Goal: Task Accomplishment & Management: Manage account settings

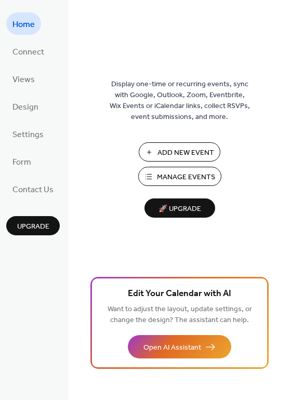
click at [176, 154] on span "Add New Event" at bounding box center [185, 153] width 57 height 11
click at [22, 53] on span "Connect" at bounding box center [28, 52] width 32 height 16
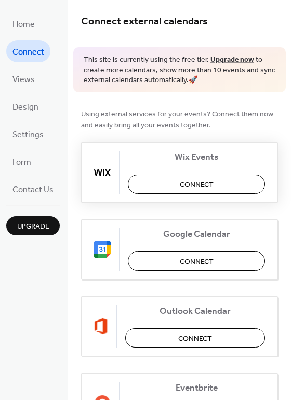
click at [206, 181] on span "Connect" at bounding box center [197, 184] width 34 height 11
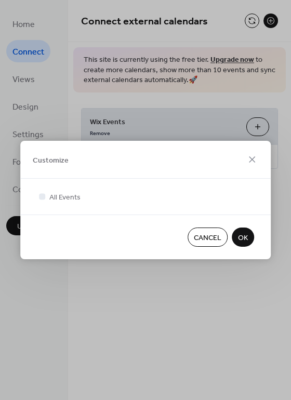
click at [242, 238] on span "OK" at bounding box center [243, 238] width 10 height 11
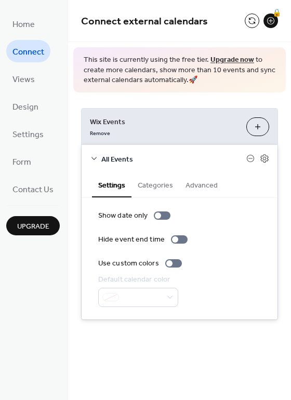
click at [263, 127] on button "Customize" at bounding box center [257, 126] width 23 height 19
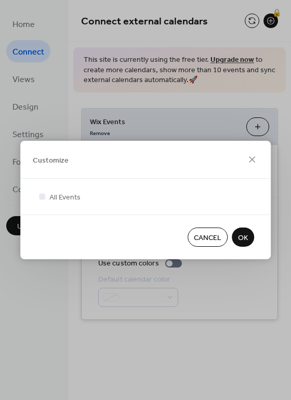
click at [249, 236] on button "OK" at bounding box center [243, 237] width 22 height 19
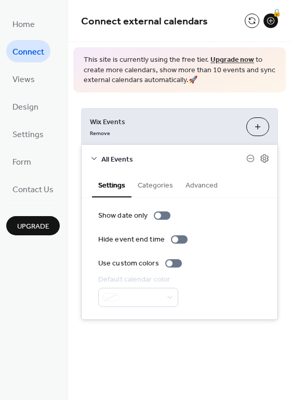
click at [157, 189] on button "Categories" at bounding box center [155, 184] width 48 height 24
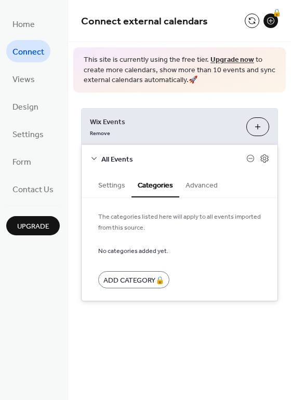
click at [210, 186] on button "Advanced" at bounding box center [201, 184] width 45 height 24
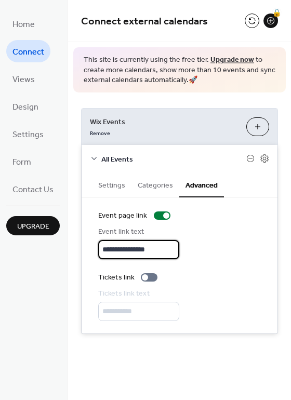
drag, startPoint x: 164, startPoint y: 255, endPoint x: 76, endPoint y: 234, distance: 90.2
click at [98, 240] on input "**********" at bounding box center [138, 249] width 81 height 19
click at [173, 247] on input "**********" at bounding box center [138, 249] width 81 height 19
click at [100, 158] on div "All Events" at bounding box center [180, 159] width 196 height 28
click at [94, 158] on icon at bounding box center [94, 158] width 8 height 8
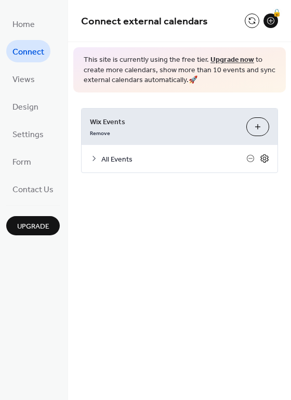
click at [264, 159] on icon at bounding box center [264, 158] width 9 height 9
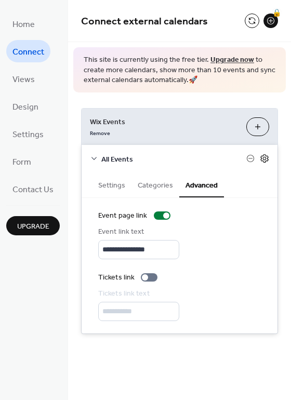
click at [264, 159] on icon at bounding box center [264, 158] width 9 height 9
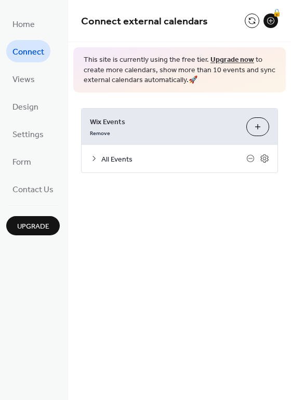
click at [34, 52] on span "Connect" at bounding box center [28, 52] width 32 height 16
click at [25, 80] on span "Views" at bounding box center [23, 80] width 22 height 16
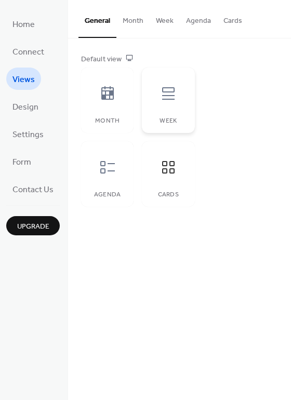
click at [164, 101] on icon at bounding box center [168, 93] width 17 height 17
click at [167, 174] on icon at bounding box center [168, 167] width 17 height 17
click at [29, 55] on span "Connect" at bounding box center [28, 52] width 32 height 16
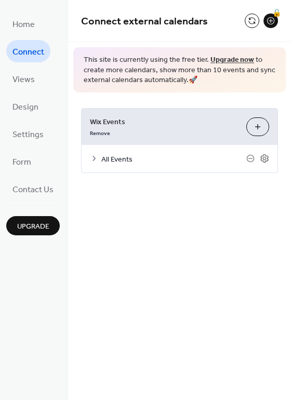
click at [94, 159] on icon at bounding box center [93, 158] width 3 height 5
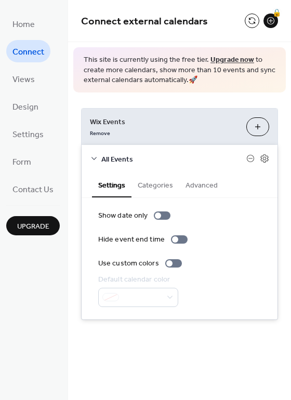
click at [94, 159] on icon at bounding box center [93, 158] width 5 height 3
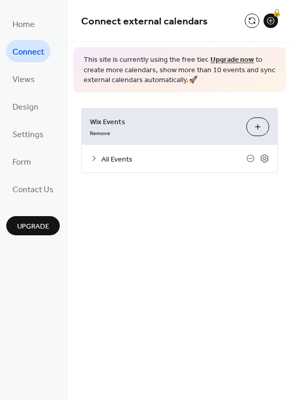
click at [183, 72] on span "This site is currently using the free tier. Upgrade now to create more calendar…" at bounding box center [180, 70] width 192 height 31
click at [20, 105] on span "Design" at bounding box center [25, 107] width 26 height 16
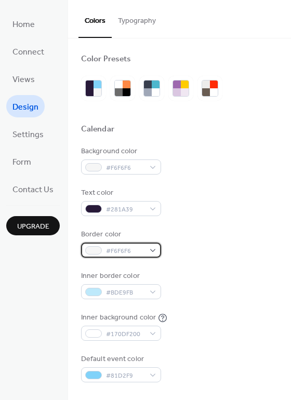
click at [139, 250] on span "#F6F6F6" at bounding box center [125, 251] width 38 height 11
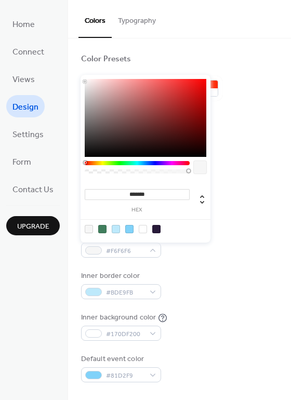
click at [104, 227] on div at bounding box center [102, 229] width 8 height 8
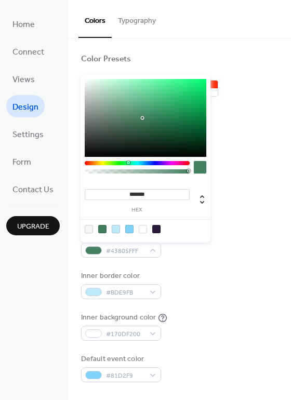
click at [145, 118] on div at bounding box center [146, 118] width 122 height 78
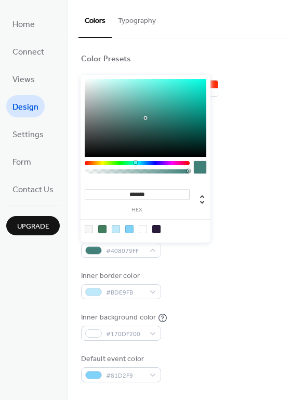
type input "*******"
click at [134, 163] on div at bounding box center [135, 162] width 3 height 3
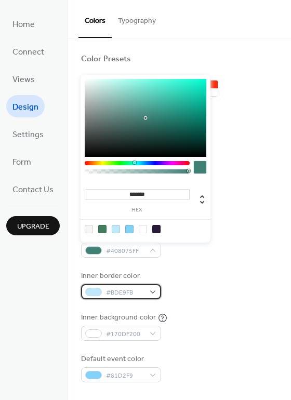
click at [108, 293] on span "#BDE9FB" at bounding box center [125, 292] width 38 height 11
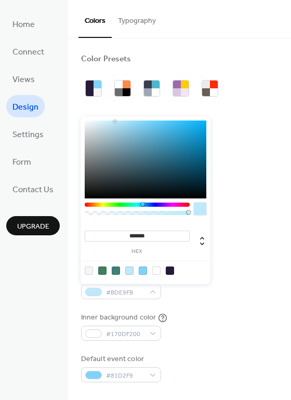
click at [105, 270] on div at bounding box center [102, 271] width 8 height 8
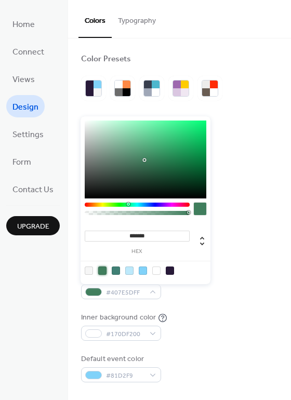
click at [113, 271] on div at bounding box center [116, 271] width 8 height 8
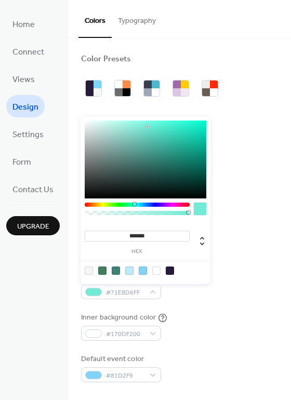
type input "*******"
drag, startPoint x: 145, startPoint y: 157, endPoint x: 148, endPoint y: 124, distance: 33.9
click at [148, 124] on div at bounding box center [146, 160] width 122 height 78
click at [148, 124] on div at bounding box center [147, 124] width 2 height 2
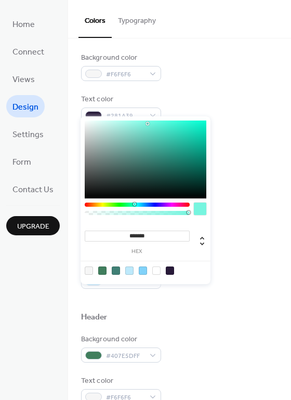
scroll to position [62, 0]
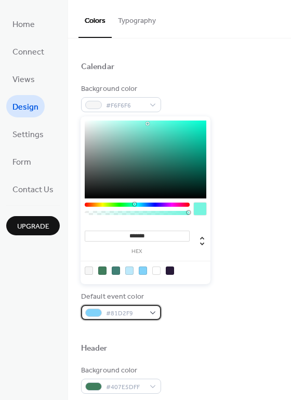
click at [119, 314] on span "#81D2F9" at bounding box center [125, 313] width 38 height 11
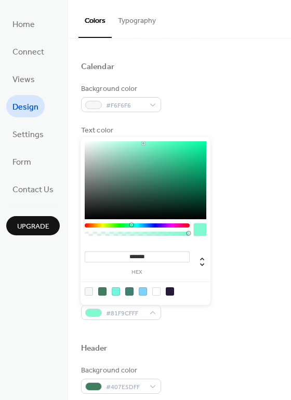
drag, startPoint x: 144, startPoint y: 223, endPoint x: 131, endPoint y: 224, distance: 13.0
click at [131, 224] on div at bounding box center [132, 224] width 3 height 3
click at [103, 289] on div at bounding box center [102, 291] width 8 height 8
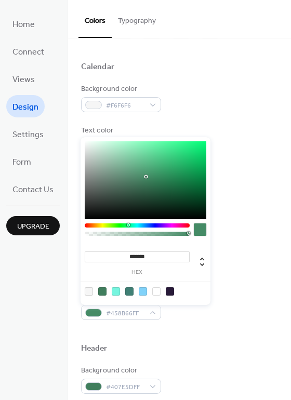
click at [145, 177] on div at bounding box center [146, 180] width 122 height 78
type input "*******"
drag, startPoint x: 144, startPoint y: 173, endPoint x: 134, endPoint y: 162, distance: 15.1
click at [134, 162] on div at bounding box center [146, 180] width 122 height 78
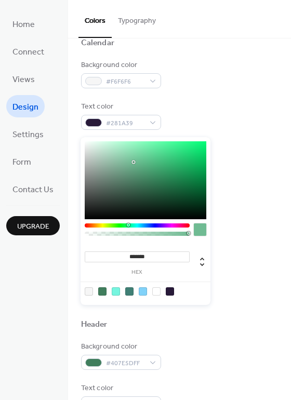
scroll to position [94, 0]
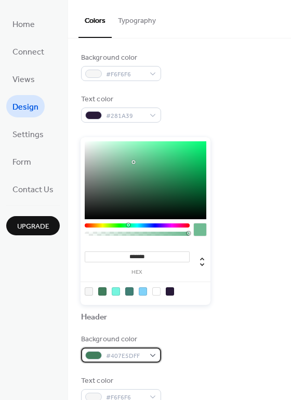
click at [117, 356] on span "#407E5DFF" at bounding box center [125, 356] width 38 height 11
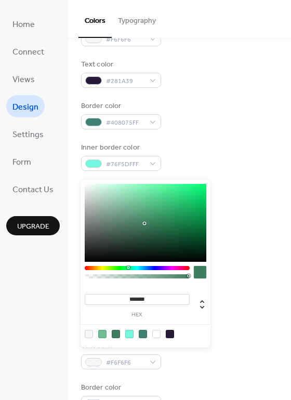
scroll to position [125, 0]
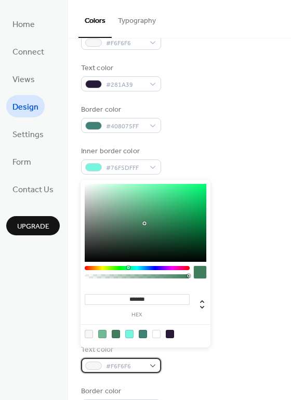
click at [137, 366] on span "#F6F6F6" at bounding box center [125, 366] width 38 height 11
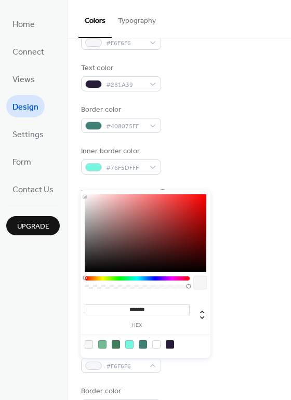
click at [89, 346] on div at bounding box center [89, 344] width 8 height 8
type input "*******"
drag, startPoint x: 84, startPoint y: 196, endPoint x: 81, endPoint y: 191, distance: 6.5
click at [82, 192] on div "******* hex" at bounding box center [146, 274] width 130 height 168
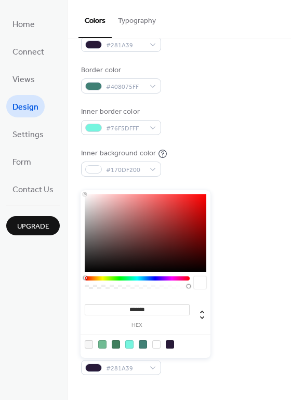
scroll to position [156, 0]
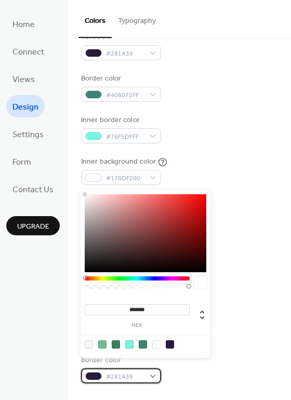
click at [152, 377] on div "#281A39" at bounding box center [121, 375] width 80 height 15
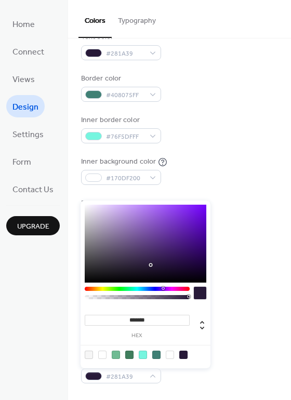
click at [142, 288] on div at bounding box center [137, 289] width 105 height 4
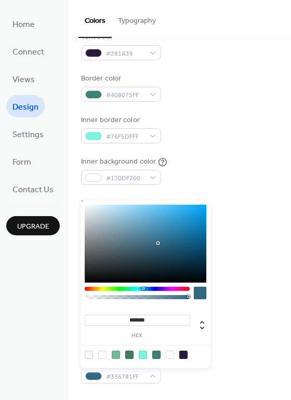
type input "*******"
drag, startPoint x: 150, startPoint y: 263, endPoint x: 161, endPoint y: 242, distance: 23.7
click at [161, 242] on div at bounding box center [146, 244] width 122 height 78
click at [234, 353] on div "Background color #407E5DFF Text color #FFFFFFFF Border color #326985FF" at bounding box center [179, 328] width 197 height 112
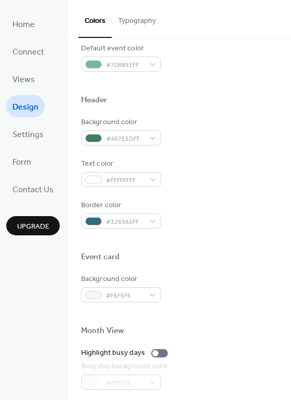
scroll to position [312, 0]
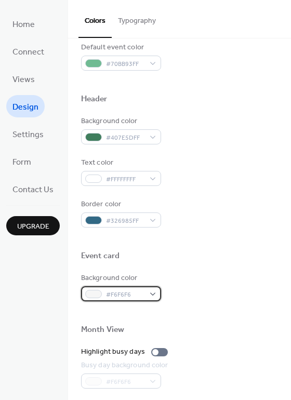
click at [150, 295] on div "#F6F6F6" at bounding box center [121, 293] width 80 height 15
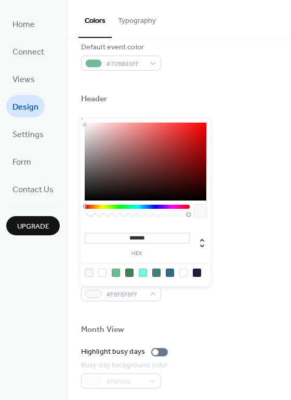
type input "*******"
drag, startPoint x: 85, startPoint y: 125, endPoint x: 83, endPoint y: 118, distance: 7.1
click at [83, 118] on div "******* hex" at bounding box center [146, 201] width 130 height 170
click at [224, 327] on div "Month View" at bounding box center [179, 332] width 197 height 14
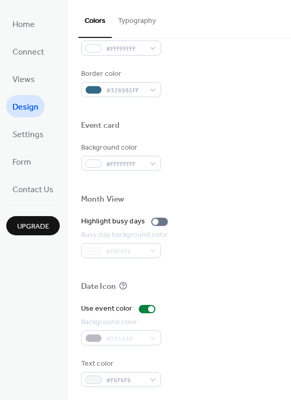
scroll to position [445, 0]
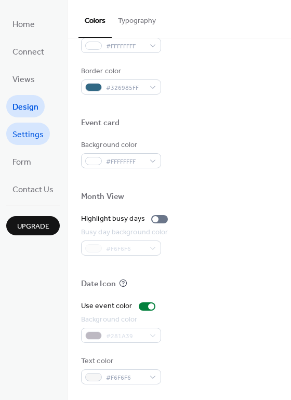
click at [24, 135] on span "Settings" at bounding box center [27, 135] width 31 height 16
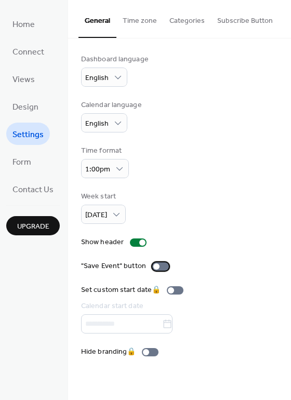
click at [164, 268] on div at bounding box center [160, 266] width 17 height 8
click at [26, 161] on span "Form" at bounding box center [21, 162] width 19 height 16
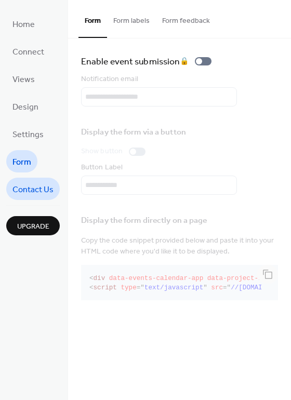
click at [25, 192] on span "Contact Us" at bounding box center [32, 190] width 41 height 16
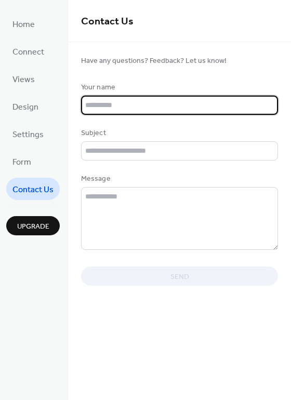
click at [122, 103] on input "text" at bounding box center [179, 105] width 197 height 19
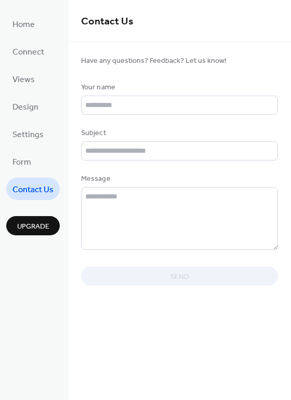
click at [227, 357] on div "Contact Us Have any questions? Feedback? Let us know! Your name Subject Message…" at bounding box center [179, 200] width 223 height 400
click at [23, 262] on div "Home Connect Views Design Settings Form Contact Us Upgrade" at bounding box center [34, 200] width 68 height 400
click at [36, 56] on span "Connect" at bounding box center [28, 52] width 32 height 16
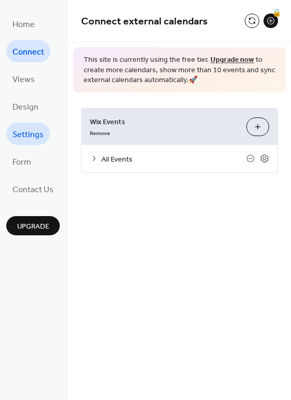
click at [28, 135] on span "Settings" at bounding box center [27, 135] width 31 height 16
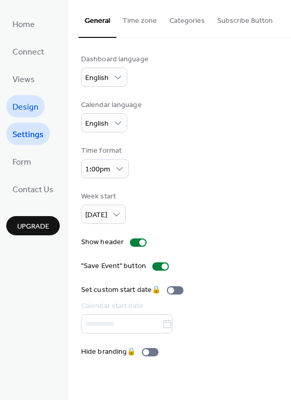
click at [28, 108] on span "Design" at bounding box center [25, 107] width 26 height 16
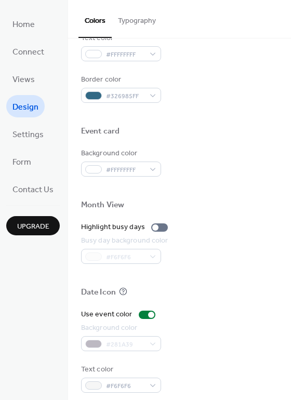
scroll to position [445, 0]
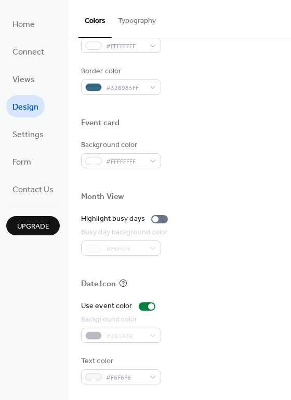
click at [109, 344] on div "Use event color Background color #281A39 Text color #F6F6F6" at bounding box center [179, 343] width 197 height 84
click at [111, 336] on div "#281A39" at bounding box center [121, 335] width 80 height 15
click at [97, 336] on div "#281A39" at bounding box center [121, 335] width 80 height 15
click at [141, 308] on div at bounding box center [147, 306] width 17 height 8
click at [141, 308] on div at bounding box center [143, 306] width 6 height 6
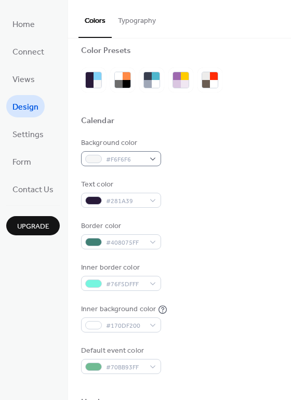
scroll to position [0, 0]
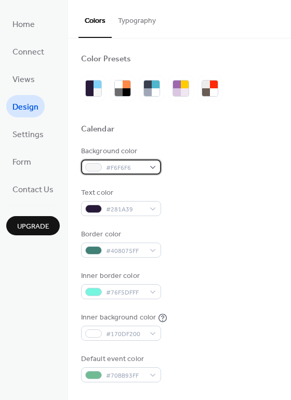
click at [151, 167] on div "#F6F6F6" at bounding box center [121, 166] width 80 height 15
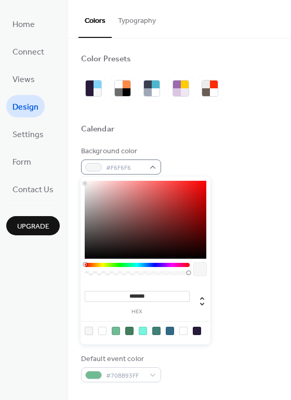
drag, startPoint x: 84, startPoint y: 183, endPoint x: 83, endPoint y: 172, distance: 11.0
click at [83, 172] on body "Home Connect Views Design Settings Form Contact Us Upgrade Design Upgrade Color…" at bounding box center [145, 200] width 291 height 400
type input "*******"
drag, startPoint x: 86, startPoint y: 183, endPoint x: 83, endPoint y: 176, distance: 7.4
click at [83, 176] on div "******* hex" at bounding box center [146, 260] width 130 height 170
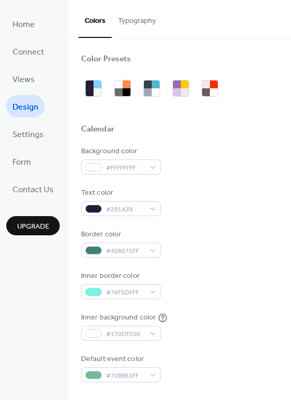
click at [242, 205] on div "Text color #281A39" at bounding box center [179, 202] width 197 height 29
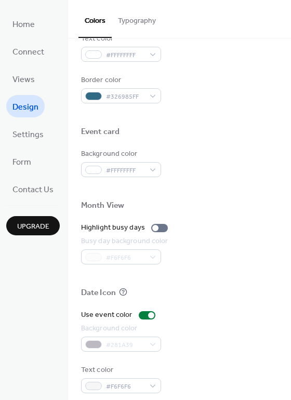
scroll to position [436, 0]
click at [158, 228] on div at bounding box center [159, 227] width 17 height 8
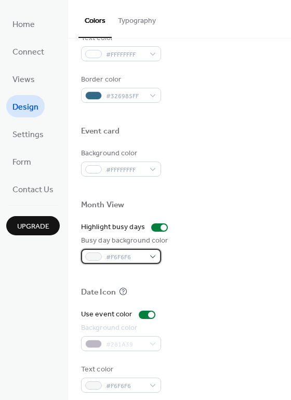
click at [123, 256] on span "#F6F6F6" at bounding box center [125, 257] width 38 height 11
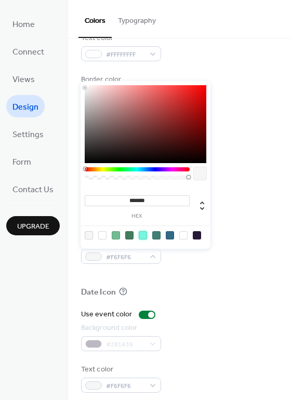
click at [141, 233] on div at bounding box center [143, 235] width 8 height 8
type input "*******"
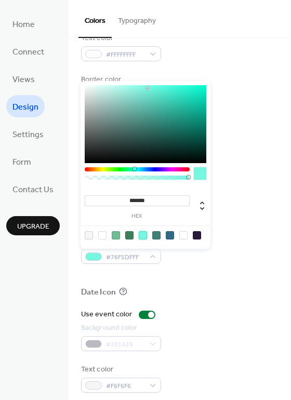
click at [128, 342] on div "#281A39" at bounding box center [121, 343] width 80 height 15
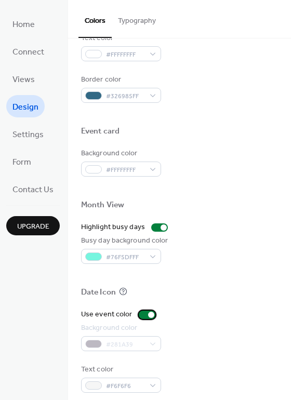
click at [139, 316] on div at bounding box center [147, 315] width 17 height 8
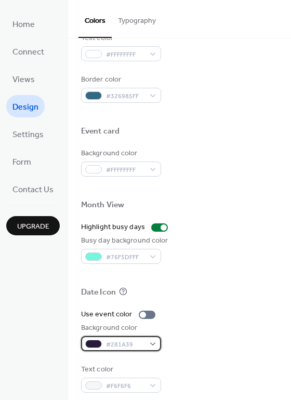
click at [152, 348] on div "#281A39" at bounding box center [121, 343] width 80 height 15
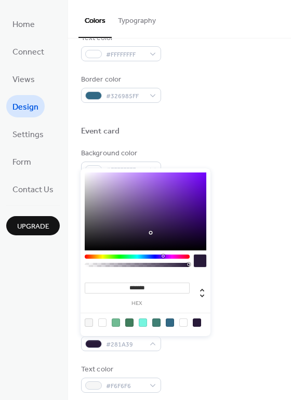
click at [218, 354] on div "Use event color Background color #281A39 Text color #F6F6F6" at bounding box center [179, 351] width 197 height 84
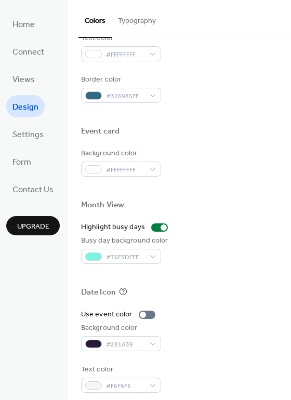
scroll to position [445, 0]
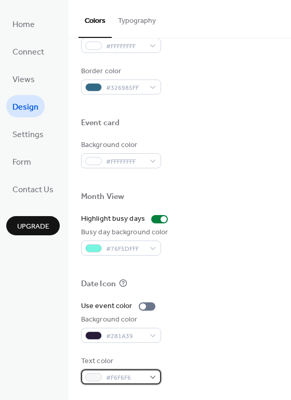
click at [129, 379] on span "#F6F6F6" at bounding box center [125, 377] width 38 height 11
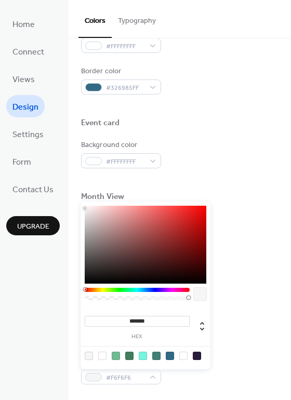
drag, startPoint x: 84, startPoint y: 205, endPoint x: 82, endPoint y: 199, distance: 6.8
click at [82, 199] on body "Home Connect Views Design Settings Form Contact Us Upgrade Design Upgrade Color…" at bounding box center [145, 200] width 291 height 400
type input "*******"
drag, startPoint x: 85, startPoint y: 207, endPoint x: 81, endPoint y: 203, distance: 5.5
click at [81, 203] on div "******* hex" at bounding box center [146, 284] width 130 height 170
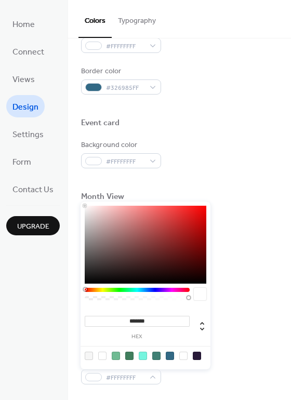
click at [250, 327] on div "Background color #281A39" at bounding box center [179, 328] width 197 height 29
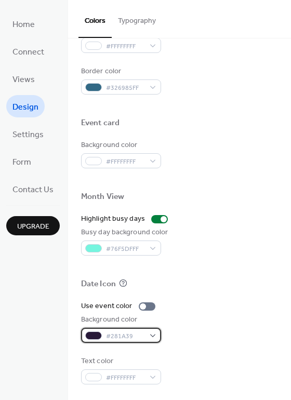
click at [118, 338] on span "#281A39" at bounding box center [125, 336] width 38 height 11
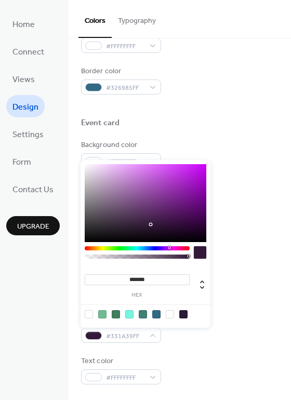
drag, startPoint x: 163, startPoint y: 247, endPoint x: 169, endPoint y: 247, distance: 6.2
click at [169, 247] on div at bounding box center [169, 247] width 3 height 3
click at [115, 313] on div at bounding box center [116, 314] width 8 height 8
type input "*******"
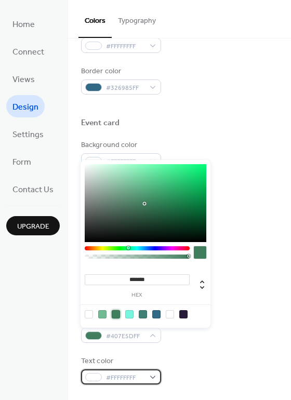
click at [118, 378] on span "#FFFFFFFF" at bounding box center [125, 377] width 38 height 11
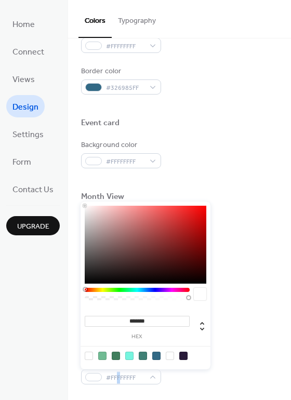
click at [220, 372] on div "Text color #FFFFFFFF" at bounding box center [179, 370] width 197 height 29
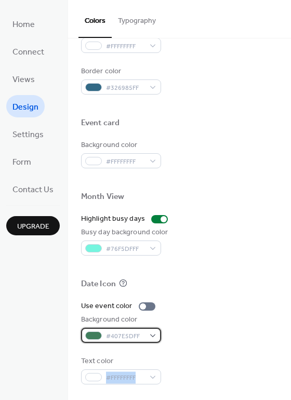
click at [92, 336] on div at bounding box center [93, 335] width 17 height 8
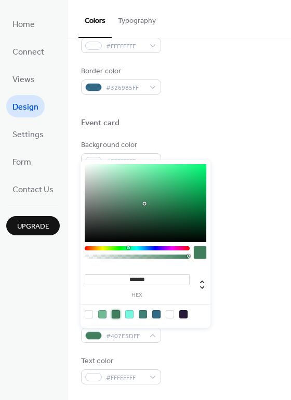
click at [115, 312] on div at bounding box center [116, 314] width 8 height 8
click at [202, 344] on div "Use event color Background color #407E5DFF Text color #FFFFFFFF" at bounding box center [179, 343] width 197 height 84
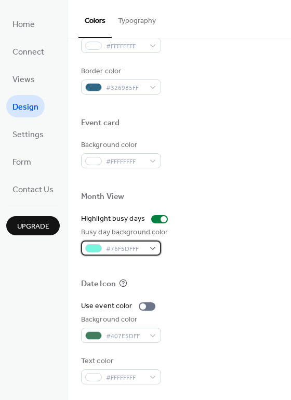
click at [130, 246] on span "#76F5DFFF" at bounding box center [125, 249] width 38 height 11
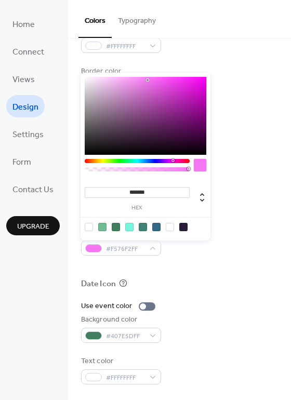
drag, startPoint x: 135, startPoint y: 159, endPoint x: 171, endPoint y: 163, distance: 37.1
click at [171, 163] on div at bounding box center [137, 168] width 105 height 18
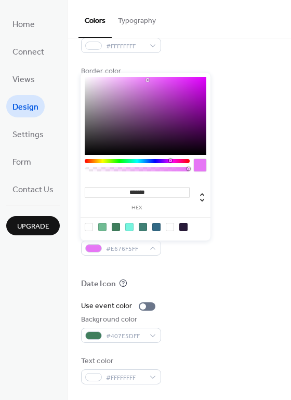
click at [170, 159] on div at bounding box center [170, 160] width 3 height 3
type input "***"
click at [186, 168] on div at bounding box center [186, 168] width 3 height 3
click at [237, 273] on div at bounding box center [179, 267] width 197 height 23
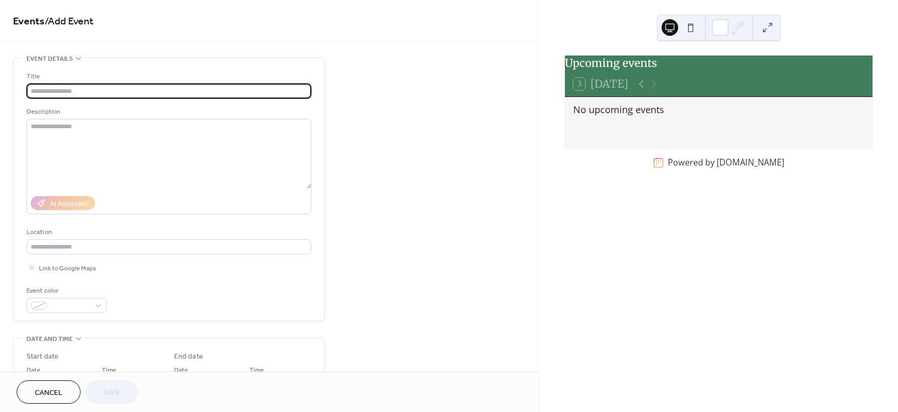
click at [123, 91] on input "text" at bounding box center [168, 91] width 285 height 15
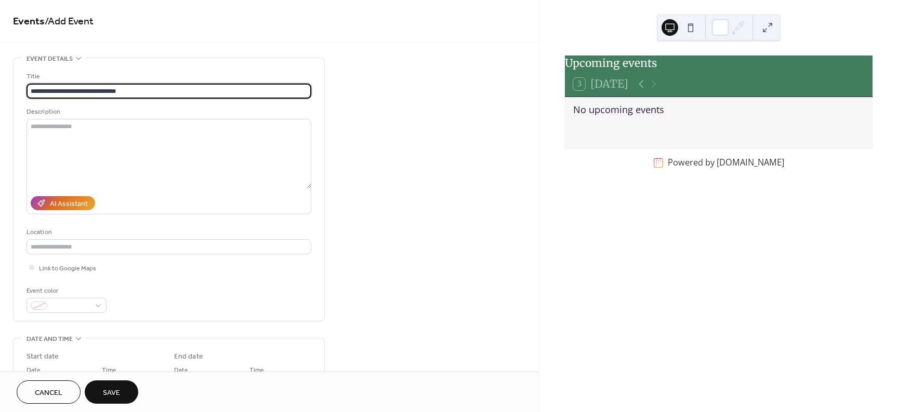
click at [101, 89] on input "**********" at bounding box center [168, 91] width 285 height 15
type input "**********"
click at [76, 137] on textarea at bounding box center [168, 154] width 285 height 70
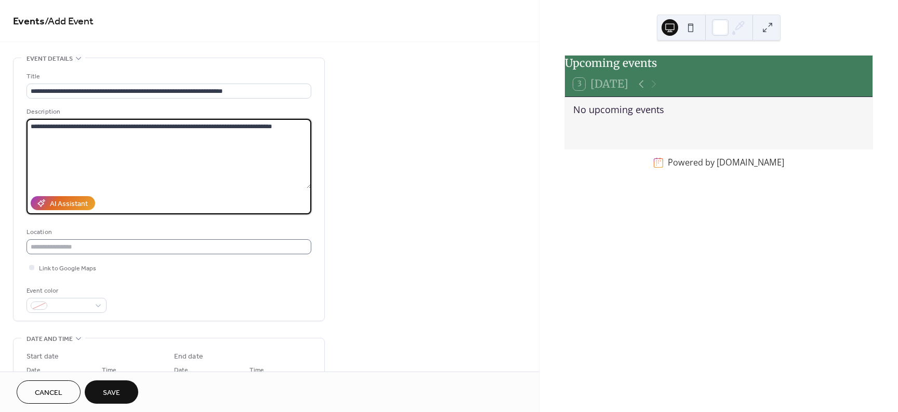
type textarea "**********"
click at [78, 243] on input "text" at bounding box center [168, 246] width 285 height 15
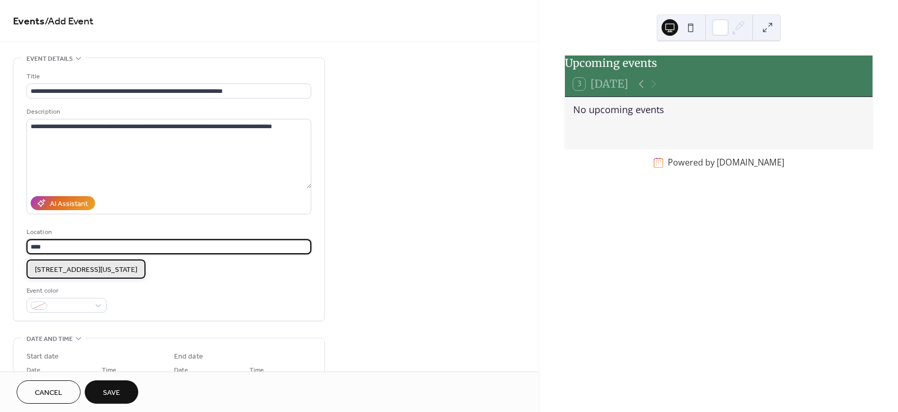
click at [74, 271] on span "308 W, Center St. Pocatello, Idaho 83204" at bounding box center [86, 270] width 102 height 11
type input "**********"
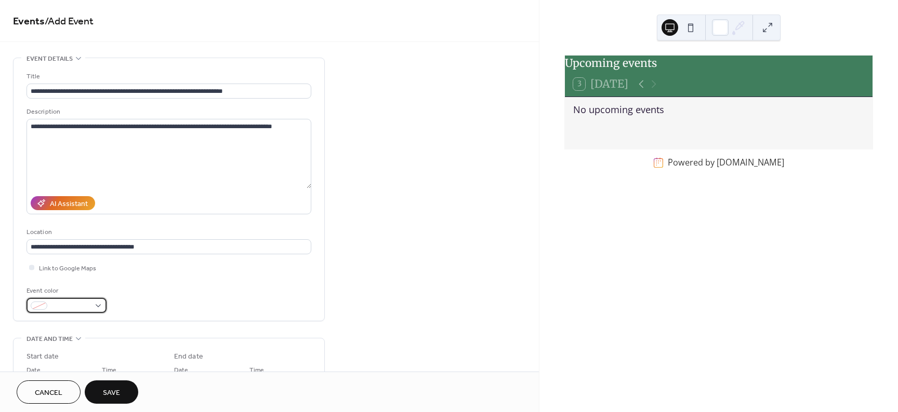
click at [52, 311] on span at bounding box center [70, 306] width 38 height 11
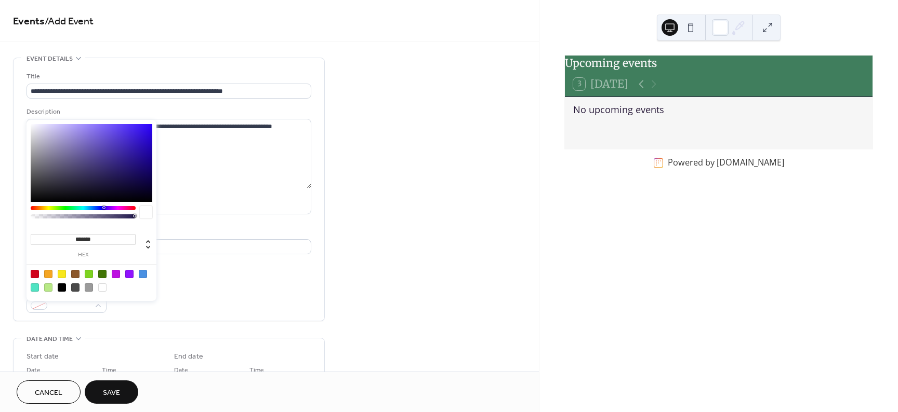
click at [33, 288] on div at bounding box center [35, 288] width 8 height 8
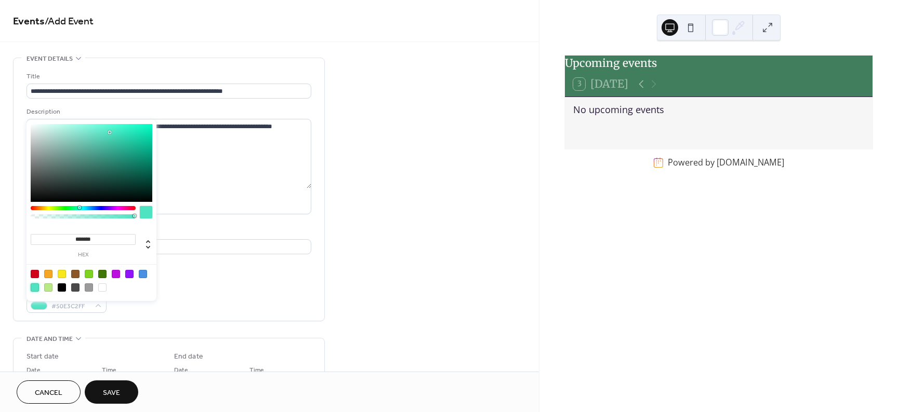
click at [87, 276] on div at bounding box center [89, 274] width 8 height 8
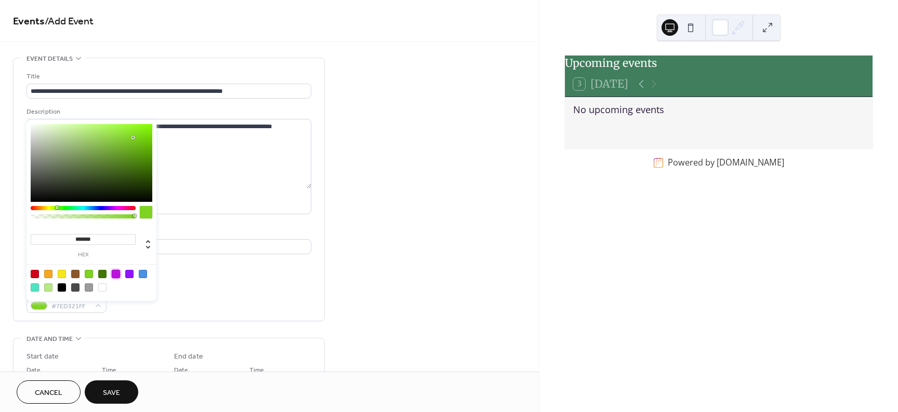
click at [113, 275] on div at bounding box center [116, 274] width 8 height 8
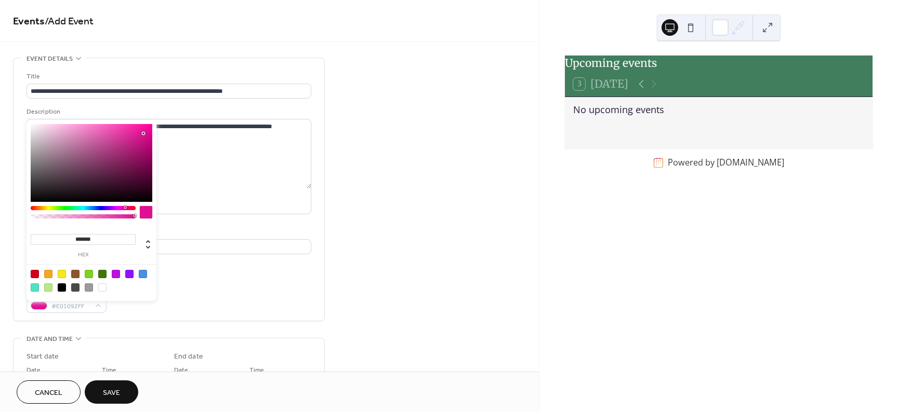
drag, startPoint x: 114, startPoint y: 208, endPoint x: 125, endPoint y: 209, distance: 10.4
click at [125, 209] on div at bounding box center [83, 208] width 105 height 4
drag, startPoint x: 142, startPoint y: 133, endPoint x: 107, endPoint y: 126, distance: 36.0
click at [107, 126] on div at bounding box center [92, 163] width 122 height 78
click at [89, 288] on div at bounding box center [89, 288] width 8 height 8
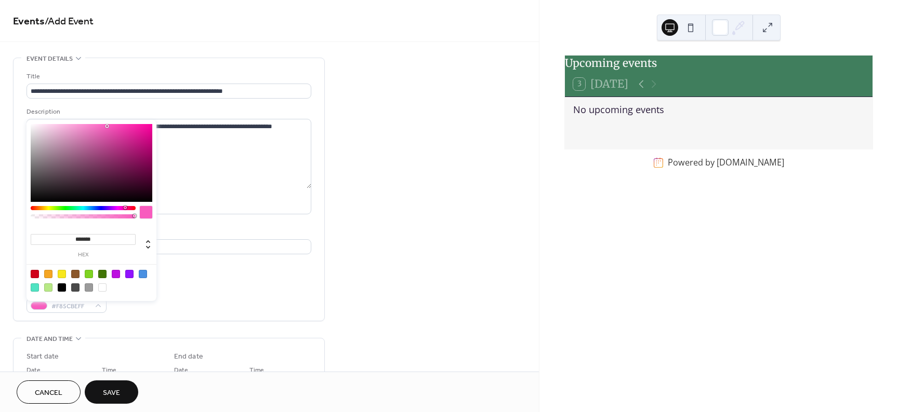
type input "*******"
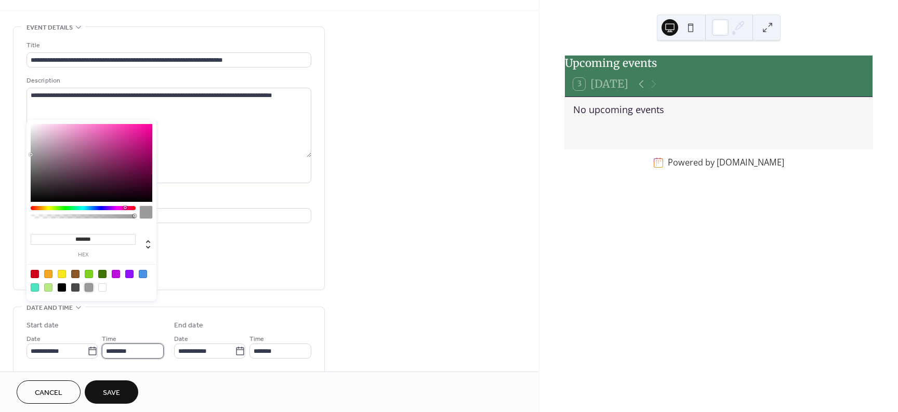
click at [144, 357] on input "********" at bounding box center [133, 351] width 62 height 15
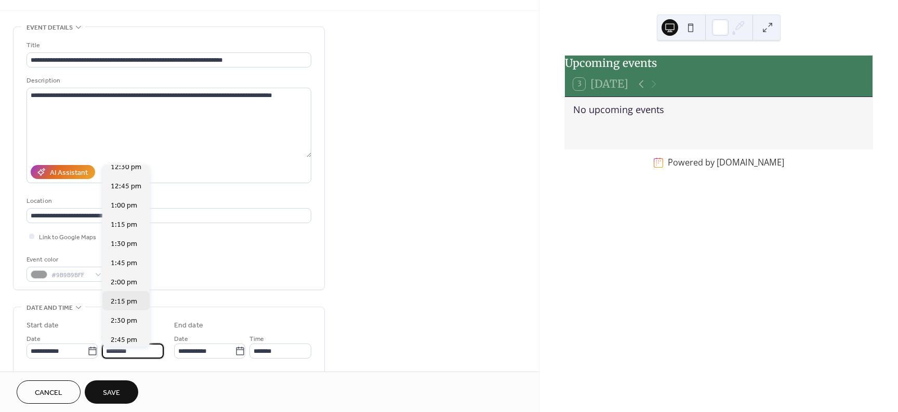
scroll to position [1016, 0]
click at [125, 312] on span "3:00 pm" at bounding box center [124, 313] width 26 height 11
type input "*******"
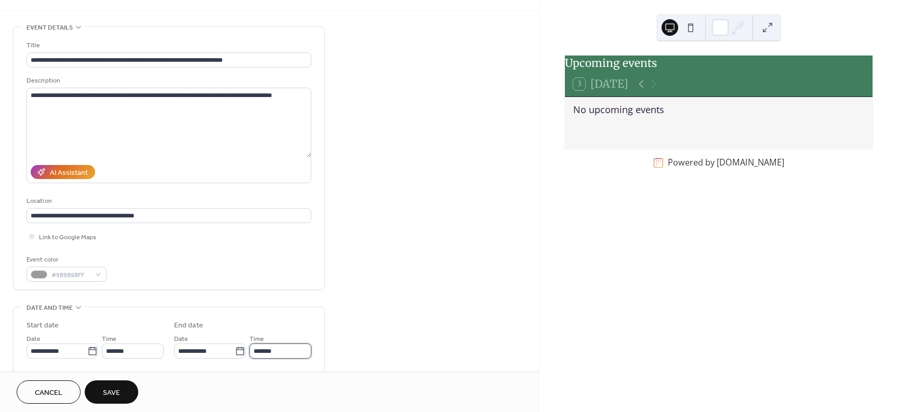
click at [268, 356] on input "*******" at bounding box center [280, 351] width 62 height 15
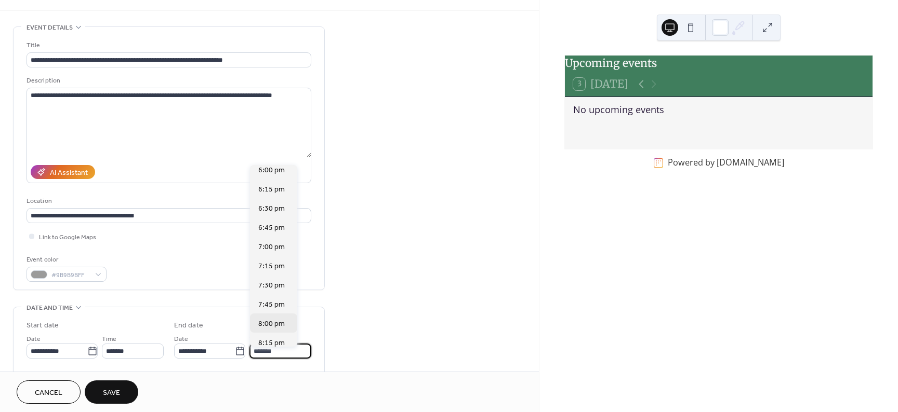
scroll to position [234, 0]
click at [281, 304] on span "8:00 pm" at bounding box center [271, 307] width 26 height 11
type input "*******"
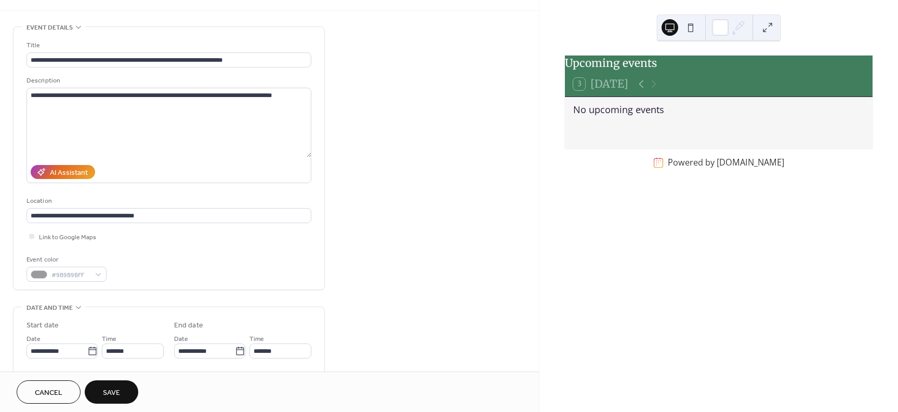
click at [112, 393] on span "Save" at bounding box center [111, 393] width 17 height 11
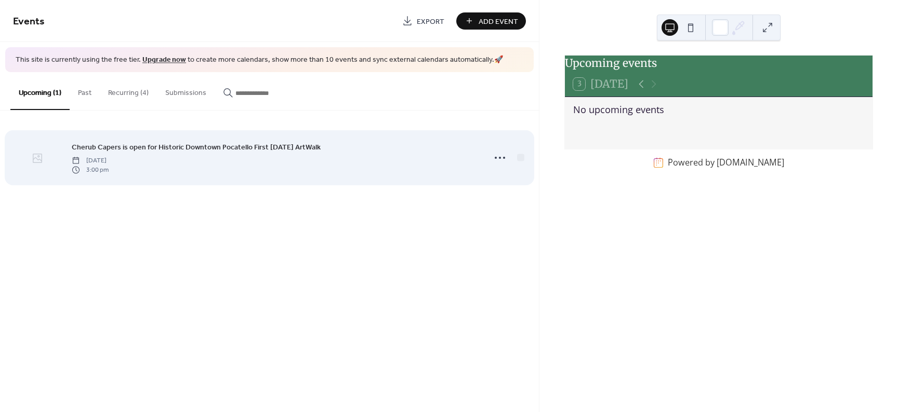
click at [49, 163] on div at bounding box center [37, 158] width 48 height 36
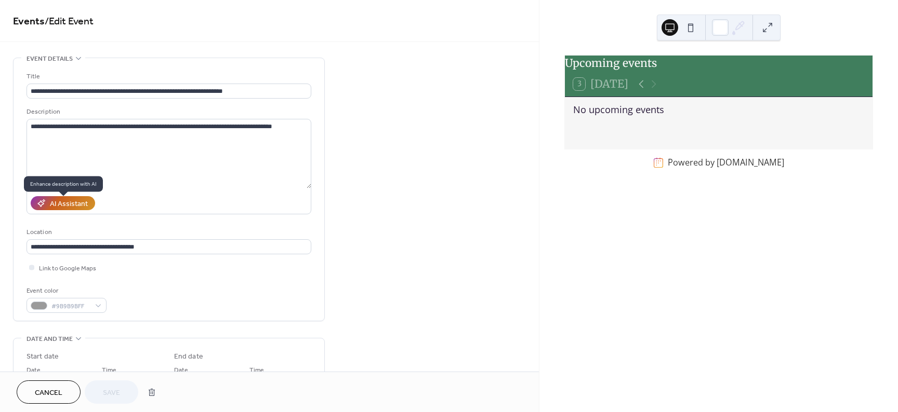
click at [62, 205] on div "AI Assistant" at bounding box center [69, 204] width 38 height 11
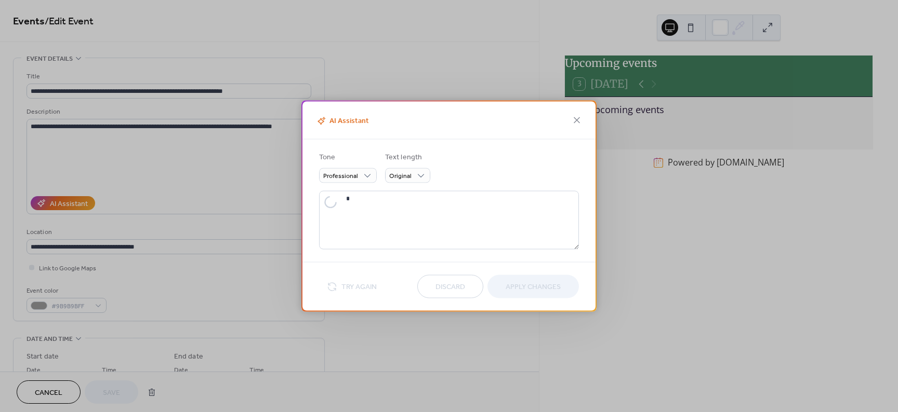
type textarea "**********"
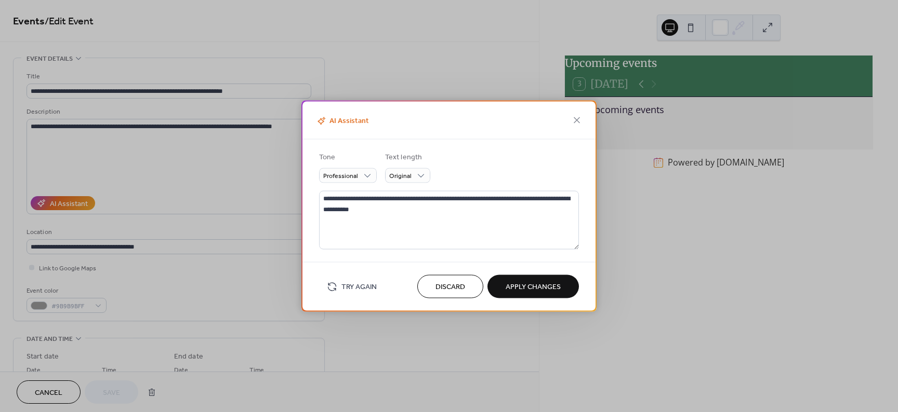
click at [521, 291] on span "Apply Changes" at bounding box center [532, 287] width 55 height 11
type textarea "**********"
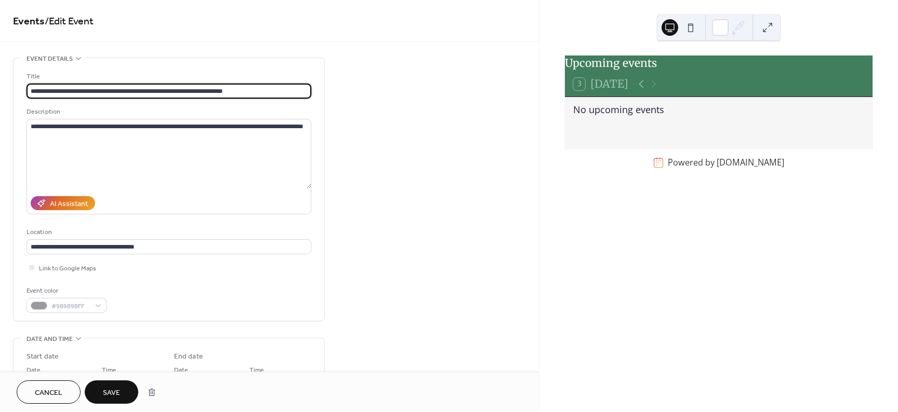
drag, startPoint x: 91, startPoint y: 91, endPoint x: 14, endPoint y: 88, distance: 77.5
click at [26, 88] on input "**********" at bounding box center [168, 91] width 285 height 15
type input "**********"
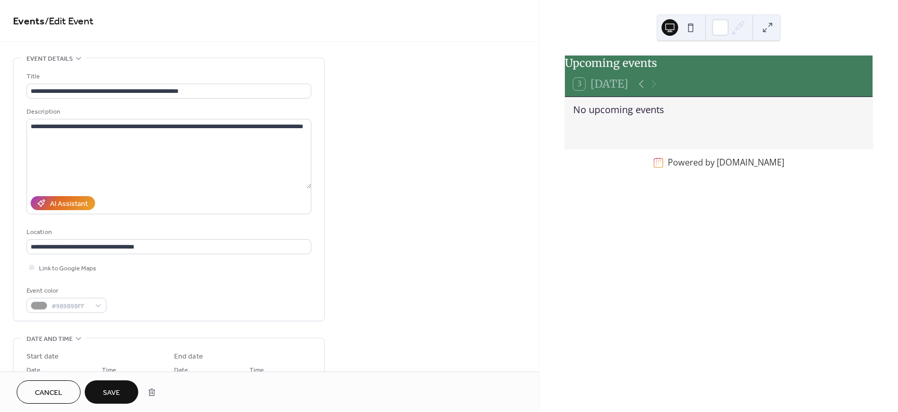
click at [357, 90] on div "**********" at bounding box center [269, 376] width 539 height 636
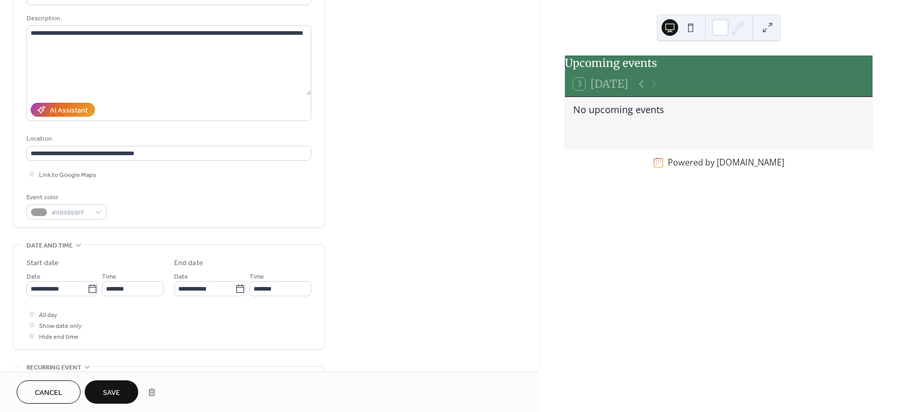
scroll to position [125, 0]
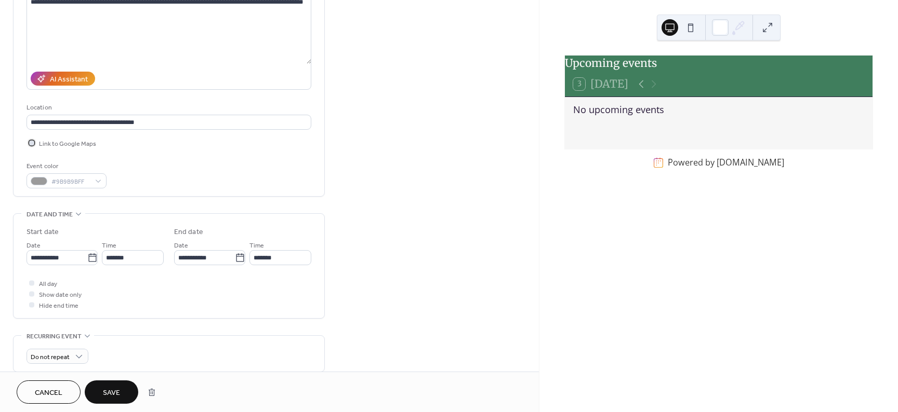
click at [71, 148] on span "Link to Google Maps" at bounding box center [67, 144] width 57 height 11
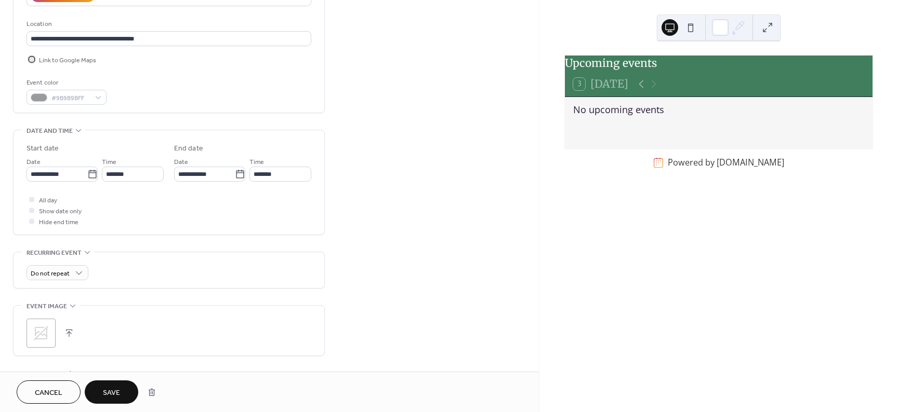
scroll to position [249, 0]
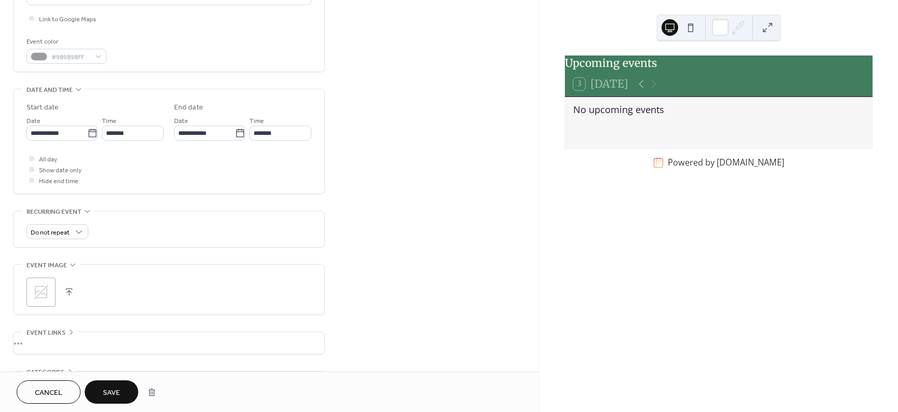
click at [73, 217] on span "Recurring event" at bounding box center [53, 212] width 55 height 11
click at [83, 217] on div "•••" at bounding box center [169, 222] width 311 height 22
click at [43, 314] on span "Monthly" at bounding box center [48, 314] width 26 height 11
click at [53, 336] on div "First Friday of the month" at bounding box center [80, 332] width 83 height 11
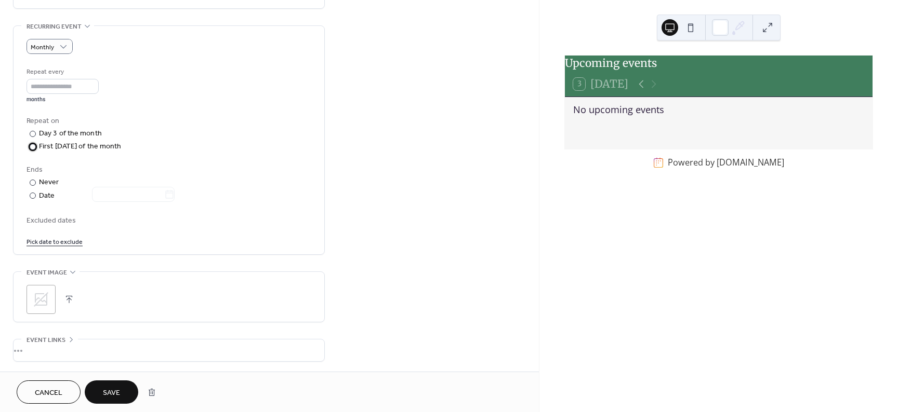
scroll to position [436, 0]
click at [39, 307] on icon at bounding box center [41, 298] width 17 height 17
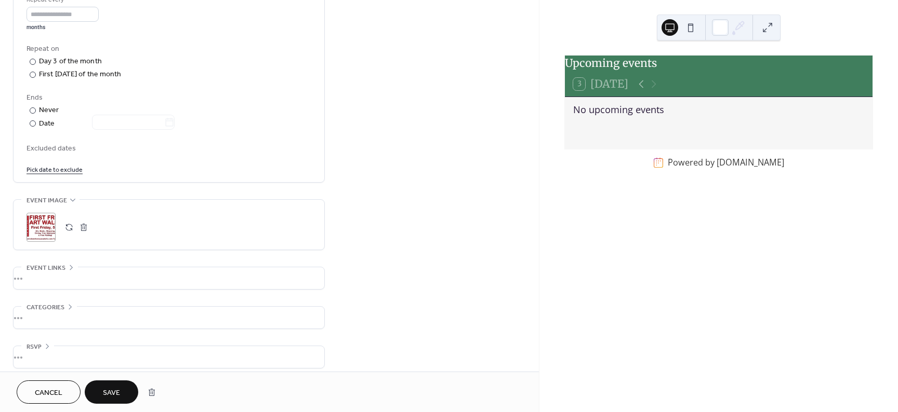
scroll to position [521, 0]
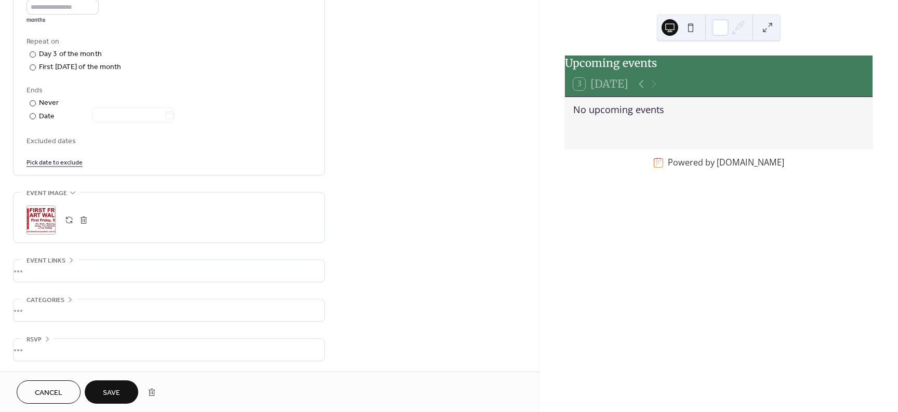
click at [39, 300] on div "•••" at bounding box center [169, 311] width 311 height 22
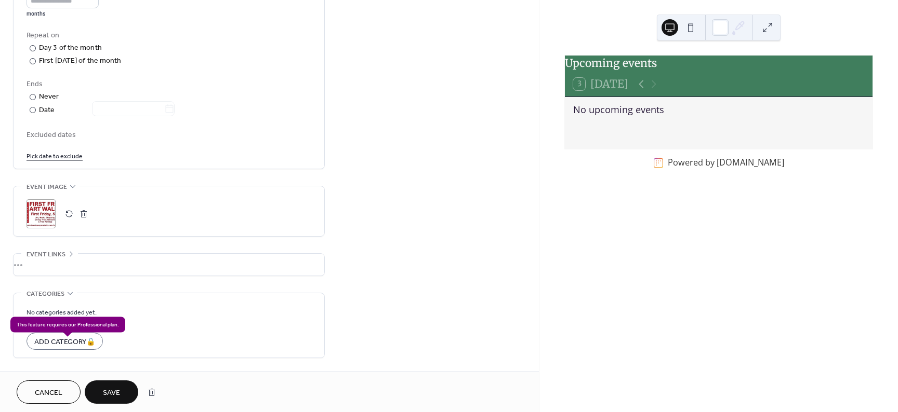
click at [62, 348] on div "Add Category 🔒" at bounding box center [64, 341] width 76 height 17
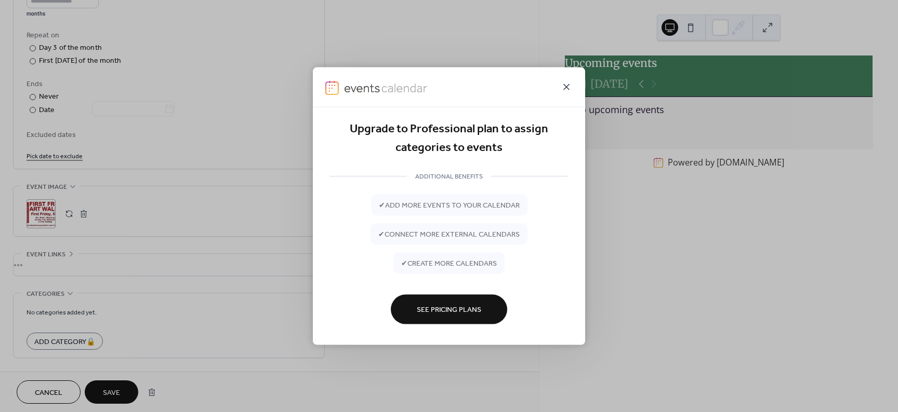
click at [571, 84] on icon at bounding box center [566, 87] width 12 height 12
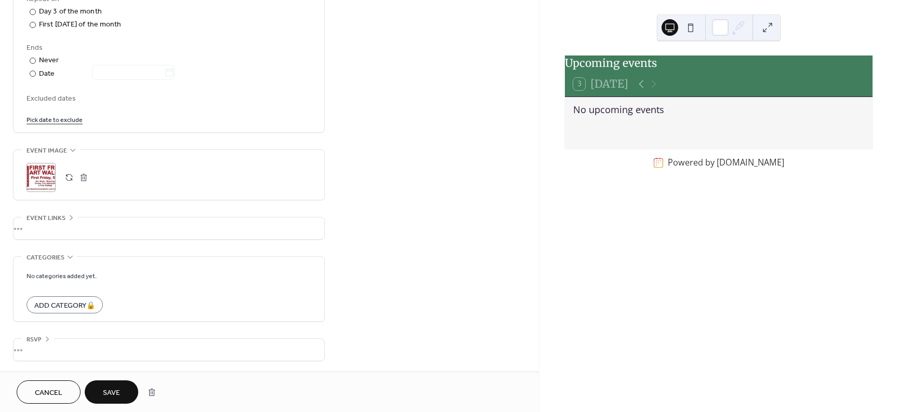
scroll to position [563, 0]
click at [113, 392] on span "Save" at bounding box center [111, 393] width 17 height 11
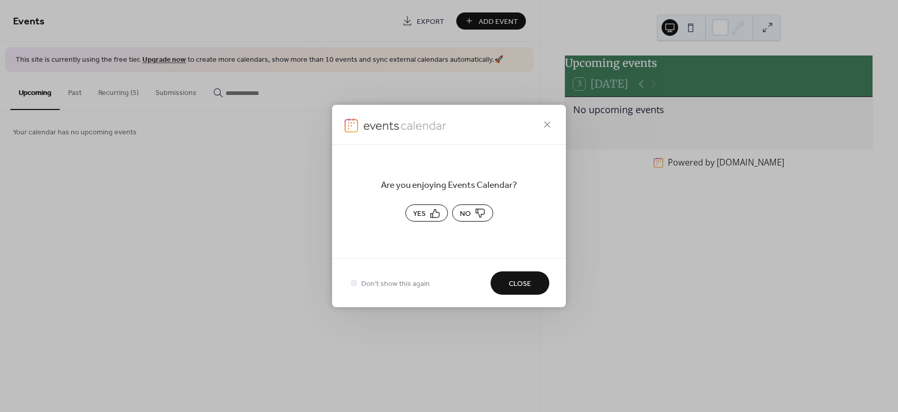
click at [421, 214] on span "Yes" at bounding box center [419, 214] width 12 height 11
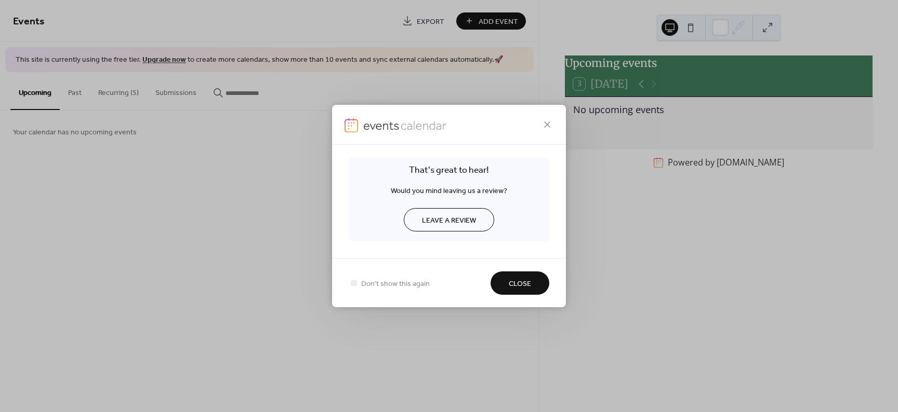
click at [522, 284] on span "Close" at bounding box center [520, 284] width 22 height 11
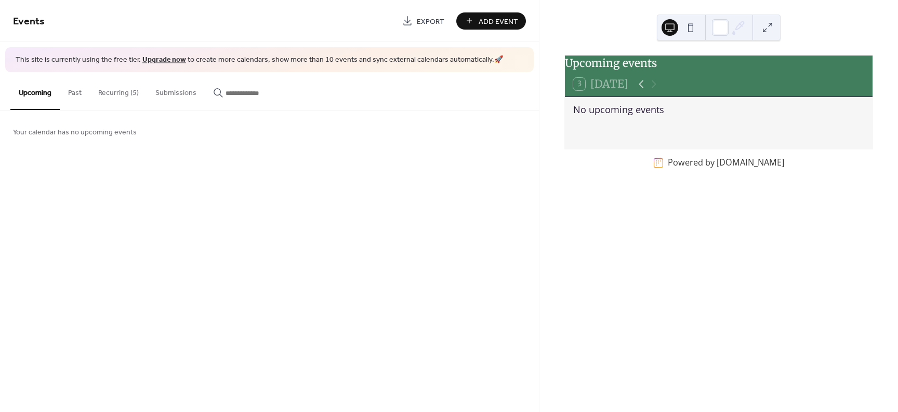
click at [641, 90] on icon at bounding box center [641, 84] width 12 height 12
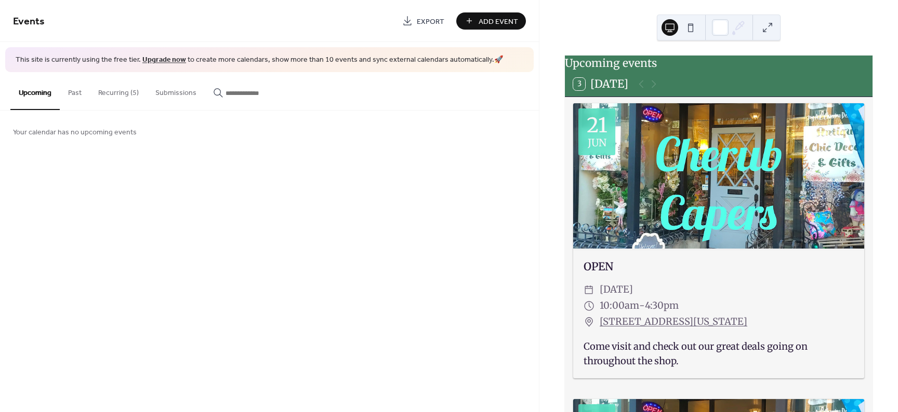
click at [750, 85] on div "3 Today" at bounding box center [719, 84] width 308 height 25
click at [41, 94] on button "Upcoming" at bounding box center [34, 91] width 49 height 38
click at [100, 89] on button "Recurring (5)" at bounding box center [118, 90] width 57 height 37
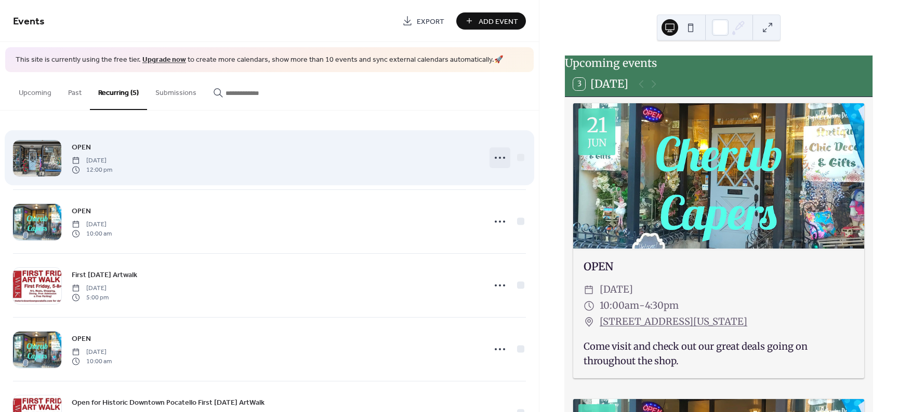
click at [498, 158] on icon at bounding box center [499, 158] width 17 height 17
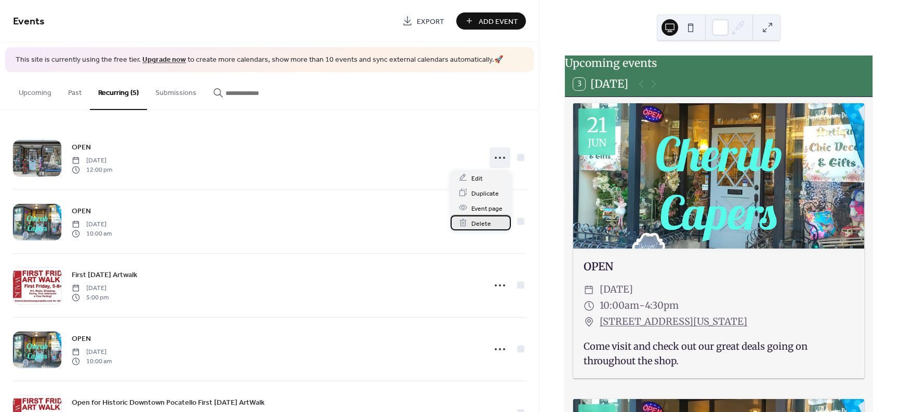
click at [477, 227] on span "Delete" at bounding box center [481, 223] width 20 height 11
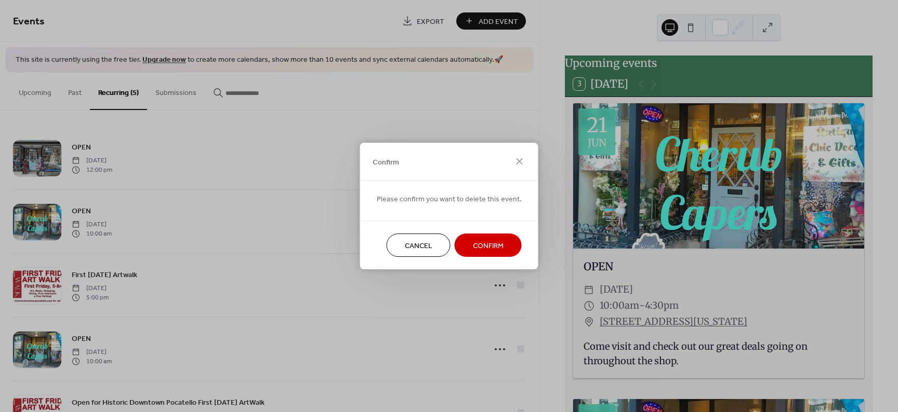
click at [474, 245] on span "Confirm" at bounding box center [488, 246] width 31 height 11
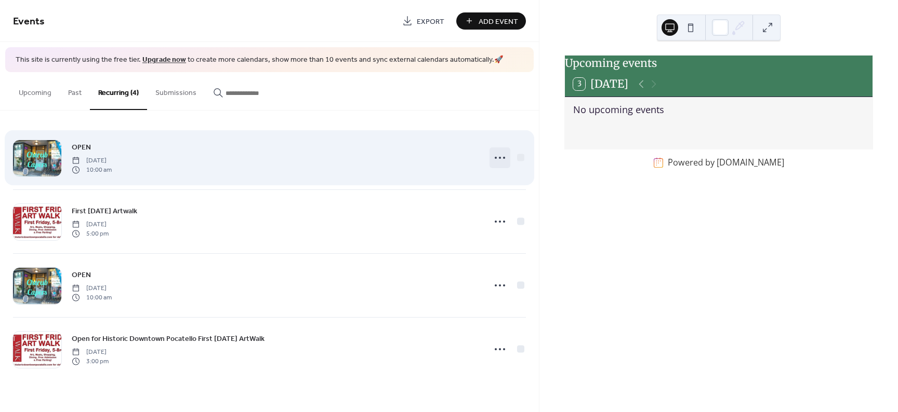
click at [499, 158] on icon at bounding box center [499, 158] width 17 height 17
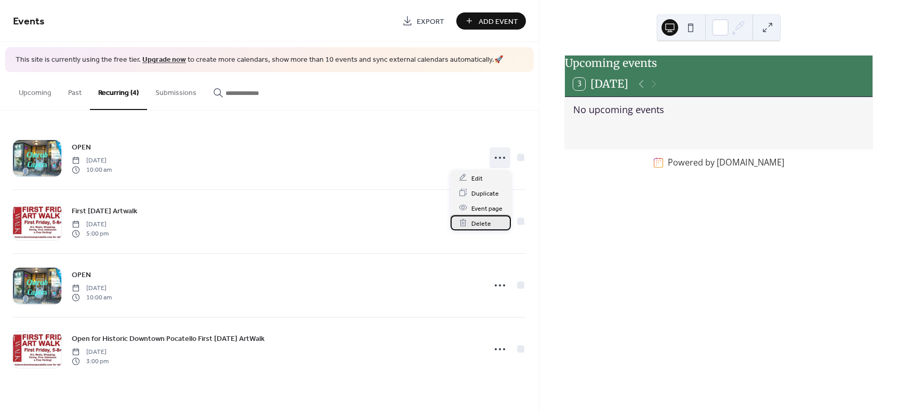
click at [481, 223] on span "Delete" at bounding box center [481, 223] width 20 height 11
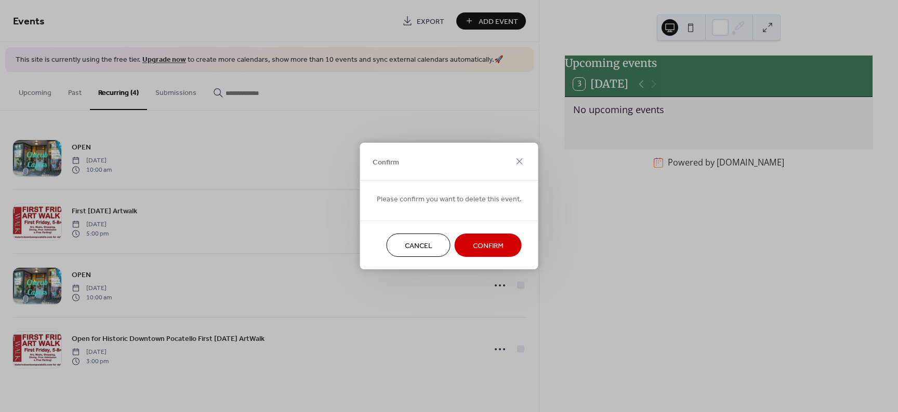
click at [412, 247] on span "Cancel" at bounding box center [419, 246] width 28 height 11
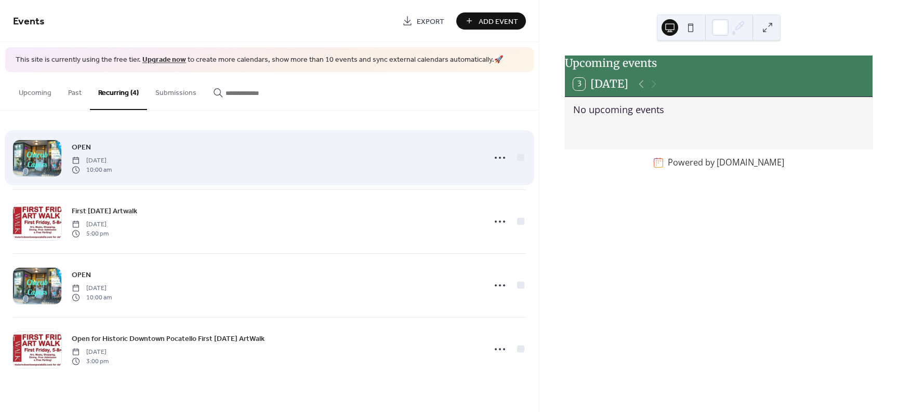
click at [140, 167] on div "OPEN Friday, June 6, 2025 10:00 am" at bounding box center [275, 157] width 407 height 33
click at [64, 157] on div "OPEN Friday, June 6, 2025 10:00 am" at bounding box center [269, 157] width 513 height 63
click at [496, 159] on icon at bounding box center [499, 158] width 17 height 17
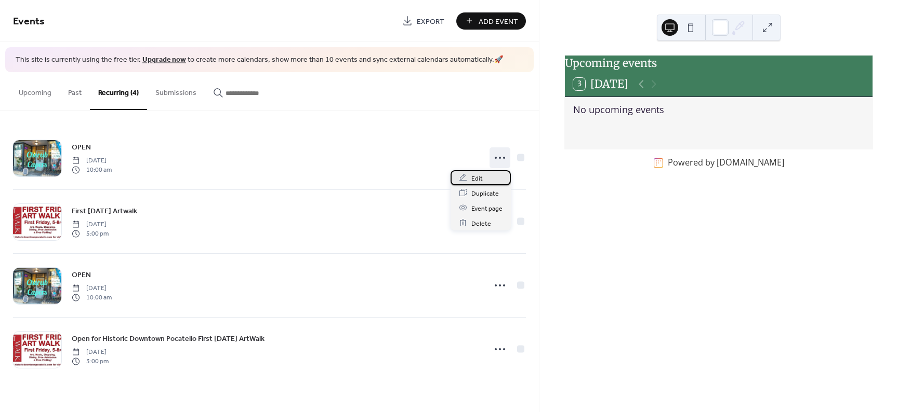
click at [477, 176] on span "Edit" at bounding box center [476, 178] width 11 height 11
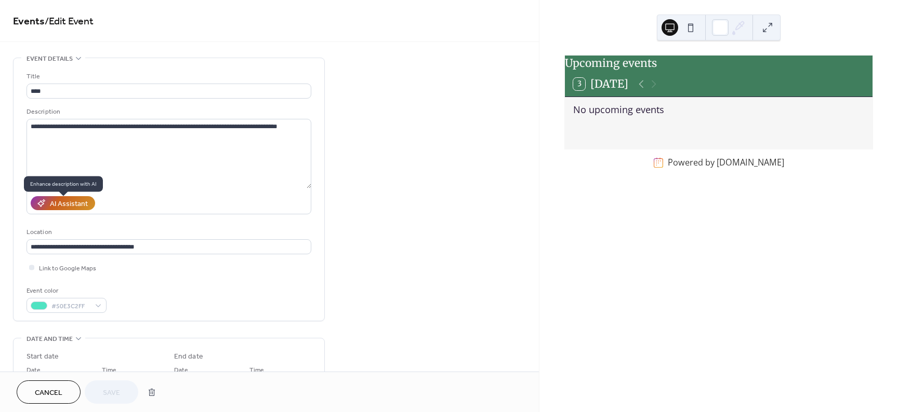
click at [69, 206] on div "AI Assistant" at bounding box center [69, 204] width 38 height 11
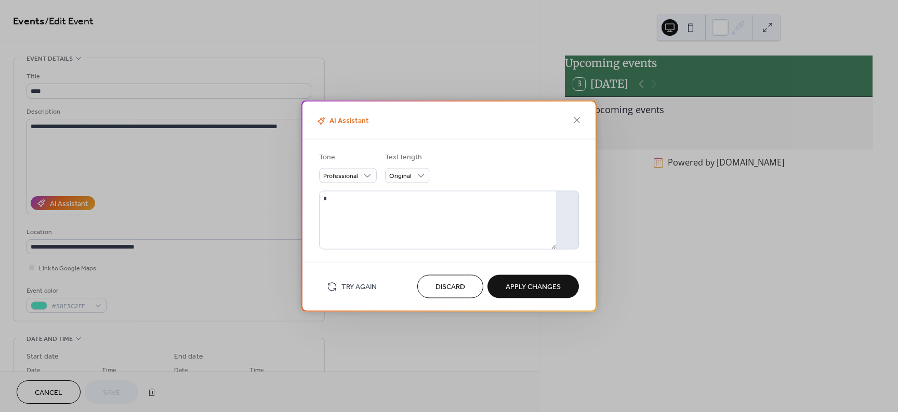
type textarea "**********"
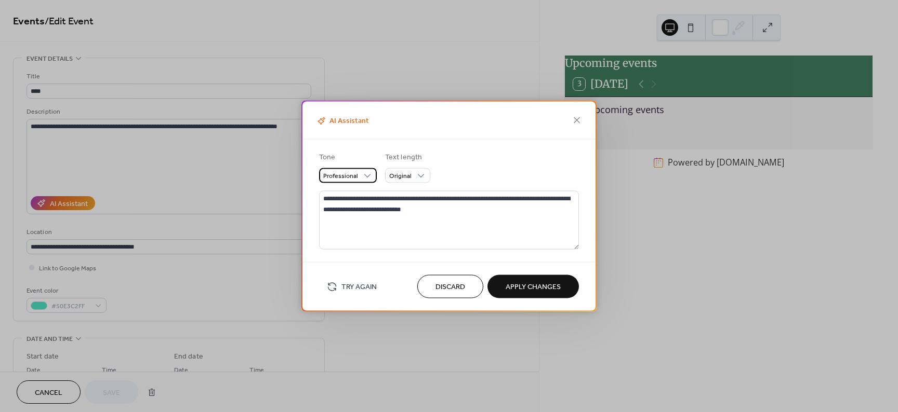
click at [349, 178] on span "Professional" at bounding box center [340, 176] width 35 height 12
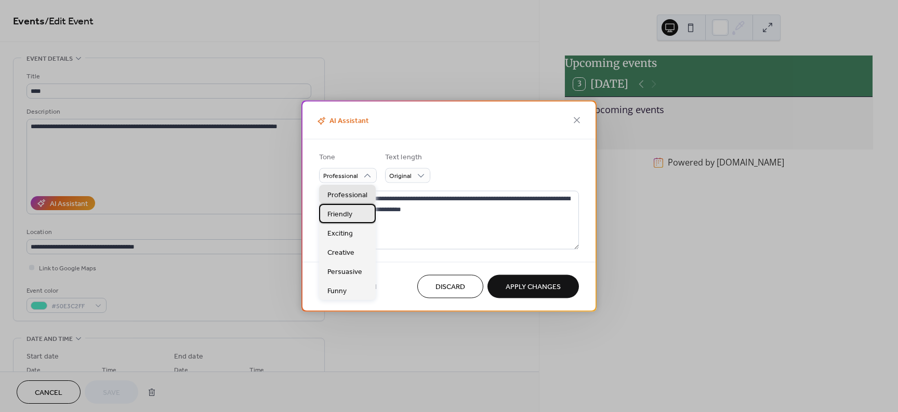
click at [344, 215] on span "Friendly" at bounding box center [339, 214] width 25 height 11
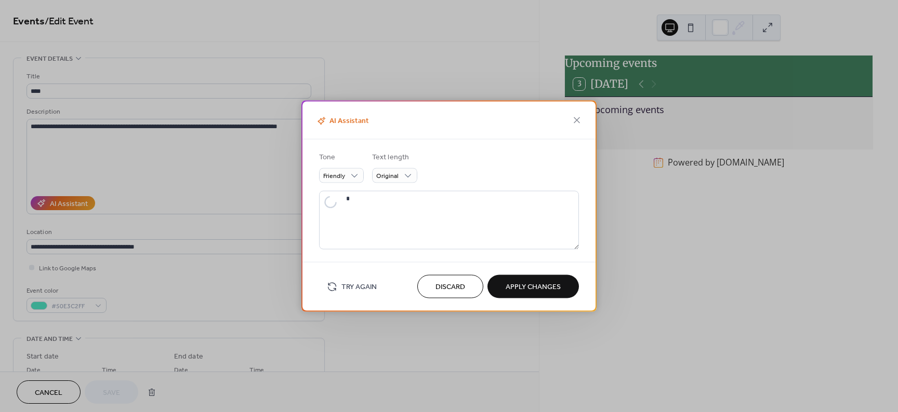
type textarea "**********"
click at [530, 287] on span "Apply Changes" at bounding box center [532, 287] width 55 height 11
type textarea "**********"
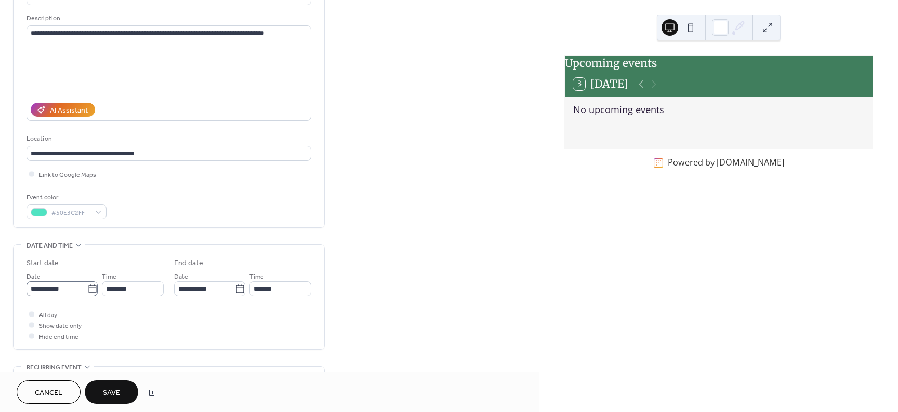
scroll to position [125, 0]
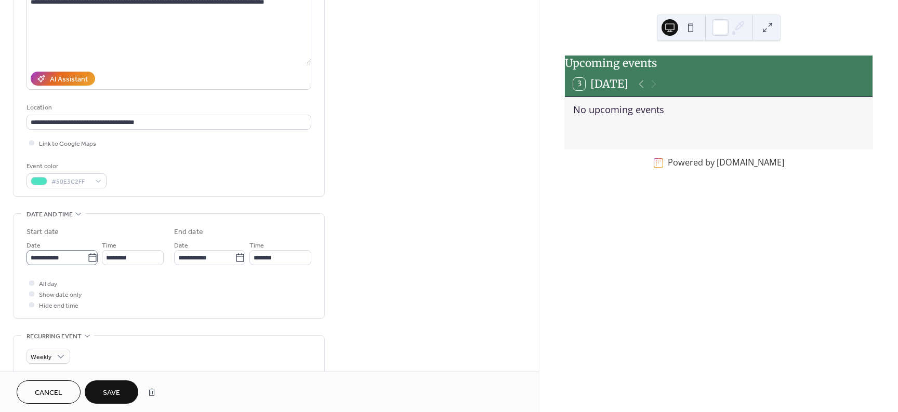
click at [87, 263] on icon at bounding box center [92, 258] width 10 height 10
click at [87, 263] on input "**********" at bounding box center [56, 257] width 61 height 15
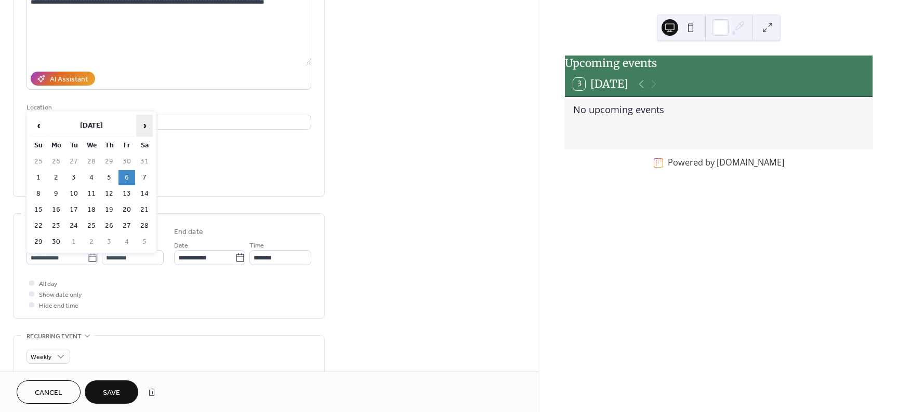
click at [146, 126] on span "›" at bounding box center [145, 125] width 16 height 21
click at [145, 163] on td "4" at bounding box center [144, 161] width 17 height 15
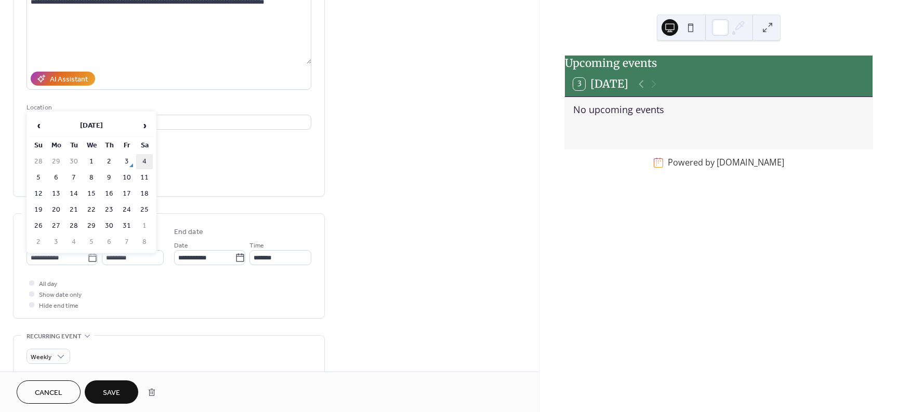
type input "**********"
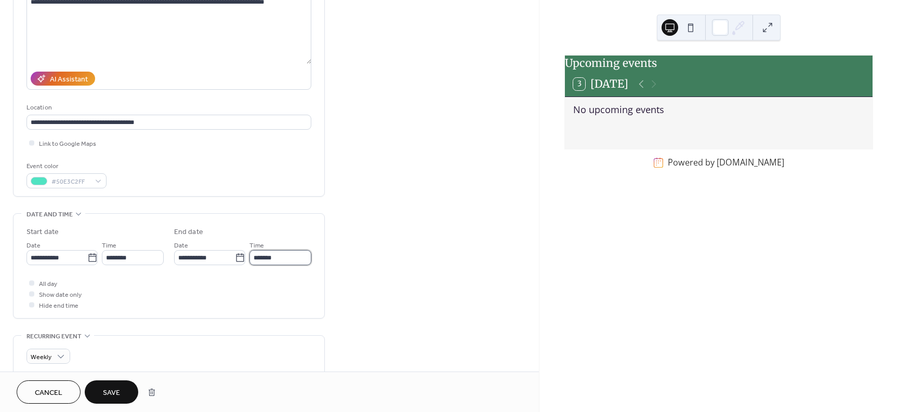
click at [280, 264] on input "*******" at bounding box center [280, 257] width 62 height 15
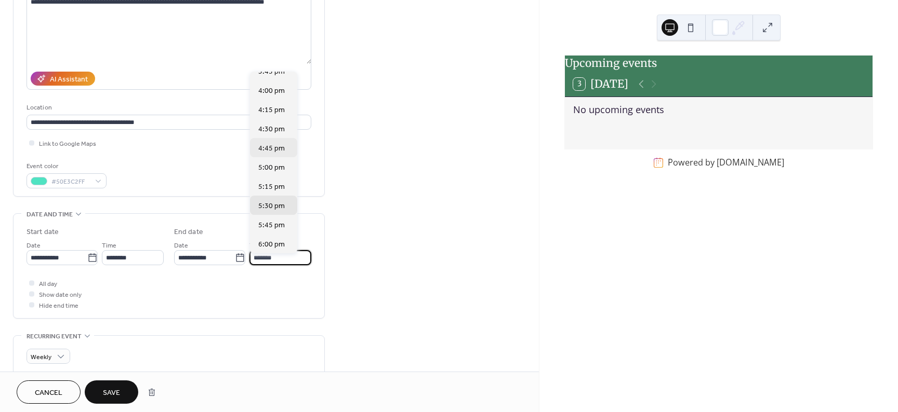
scroll to position [417, 0]
click at [264, 109] on span "4:00 pm" at bounding box center [271, 107] width 26 height 11
type input "*******"
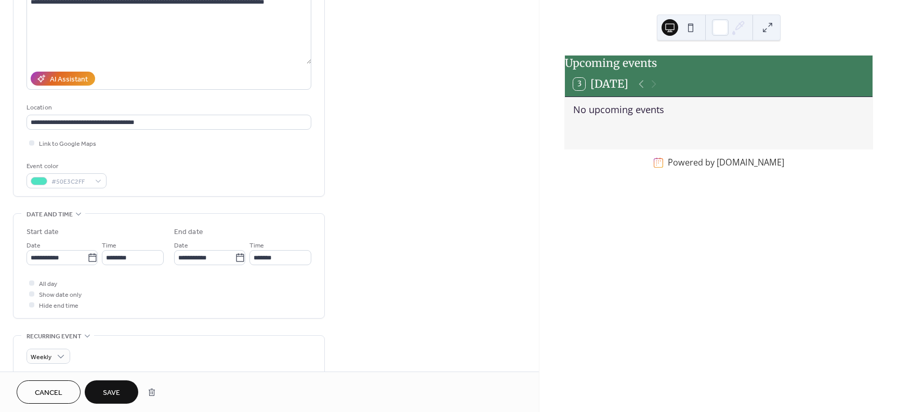
click at [52, 337] on div "•••" at bounding box center [169, 336] width 311 height 1
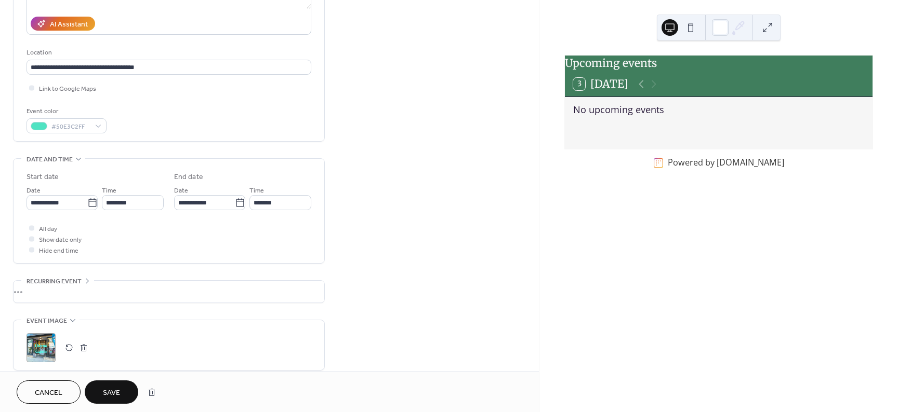
scroll to position [218, 0]
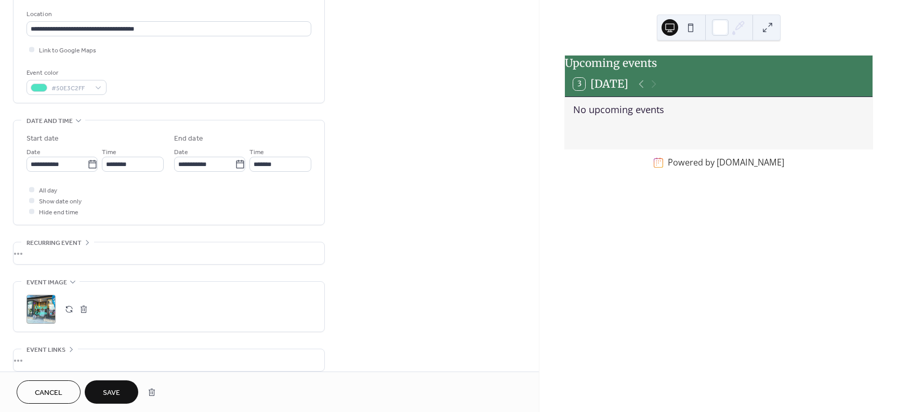
click at [69, 246] on span "Recurring event" at bounding box center [53, 243] width 55 height 11
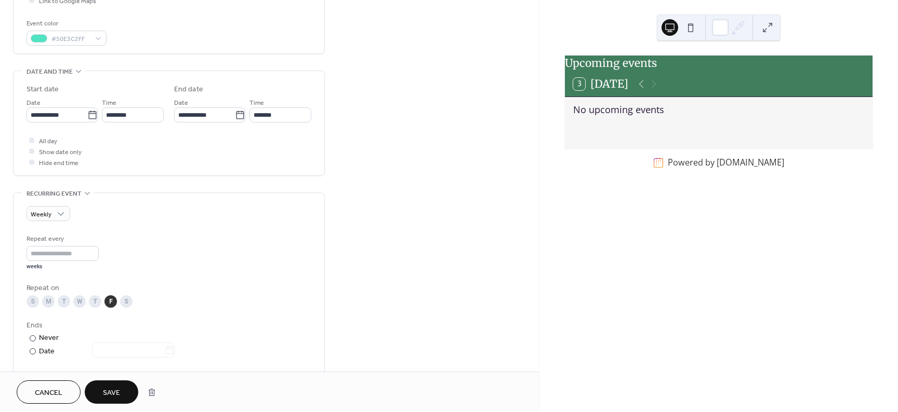
scroll to position [281, 0]
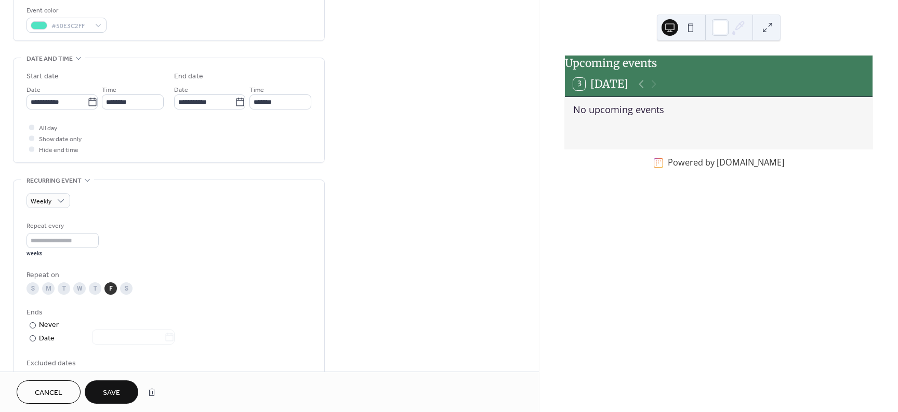
click at [125, 295] on div "S" at bounding box center [126, 289] width 12 height 12
click at [88, 105] on icon at bounding box center [92, 102] width 10 height 10
click at [87, 105] on input "**********" at bounding box center [56, 102] width 61 height 15
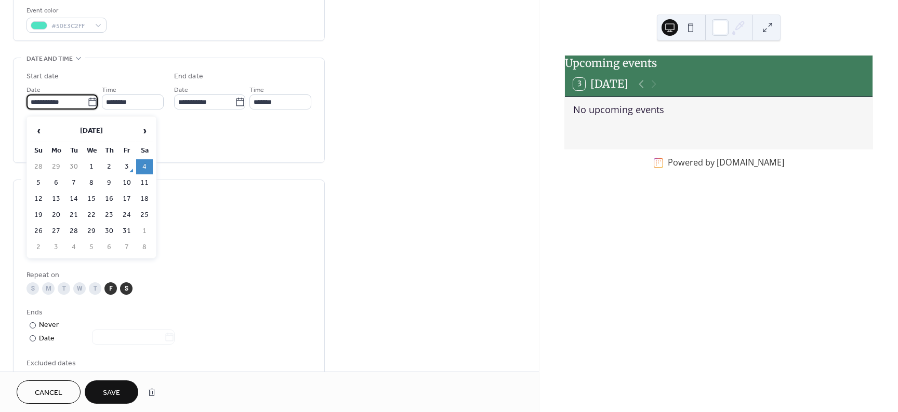
click at [89, 108] on icon at bounding box center [92, 102] width 10 height 10
click at [87, 109] on input "**********" at bounding box center [56, 102] width 61 height 15
click at [225, 258] on div "Repeat every * weeks" at bounding box center [168, 239] width 285 height 37
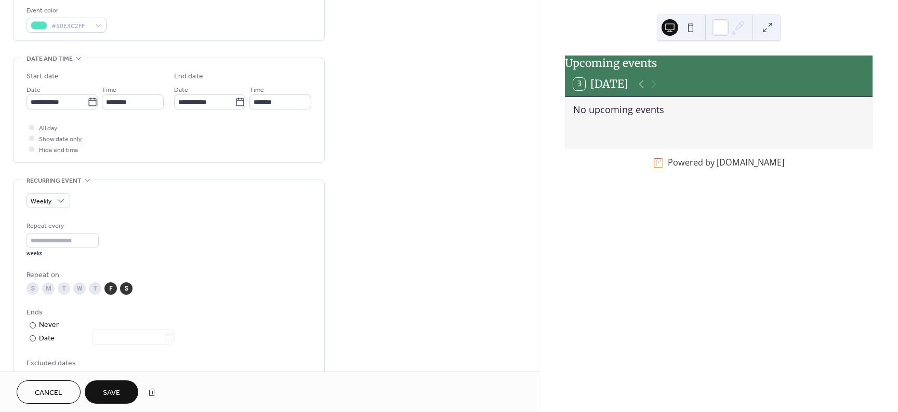
click at [108, 295] on div "F" at bounding box center [110, 289] width 12 height 12
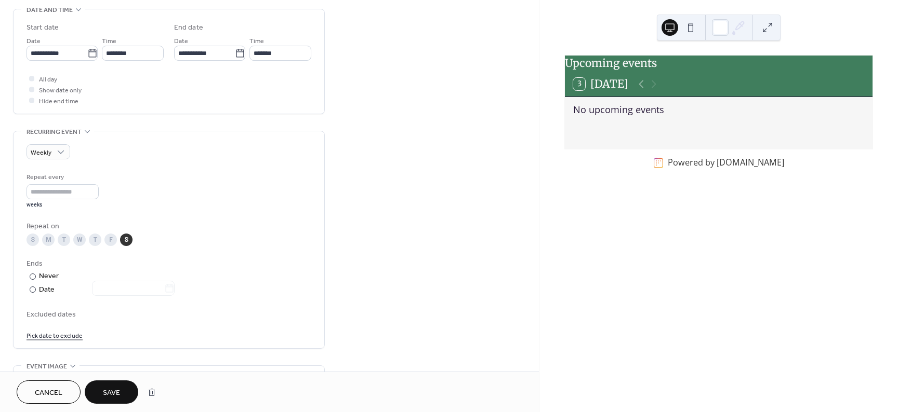
scroll to position [271, 0]
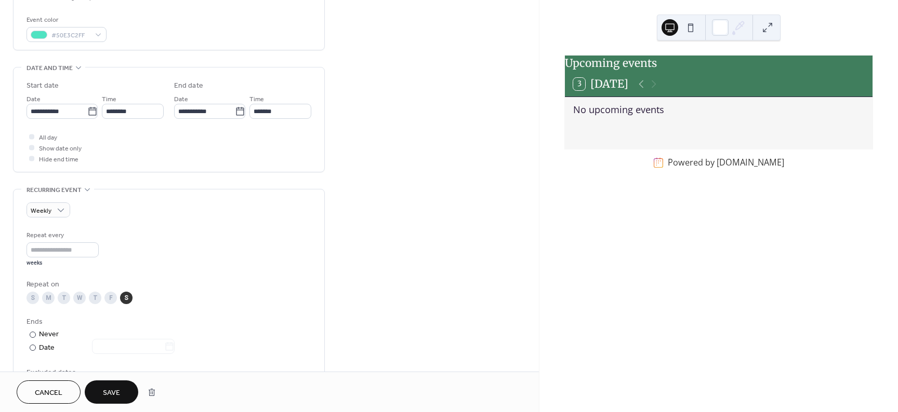
click at [109, 391] on span "Save" at bounding box center [111, 393] width 17 height 11
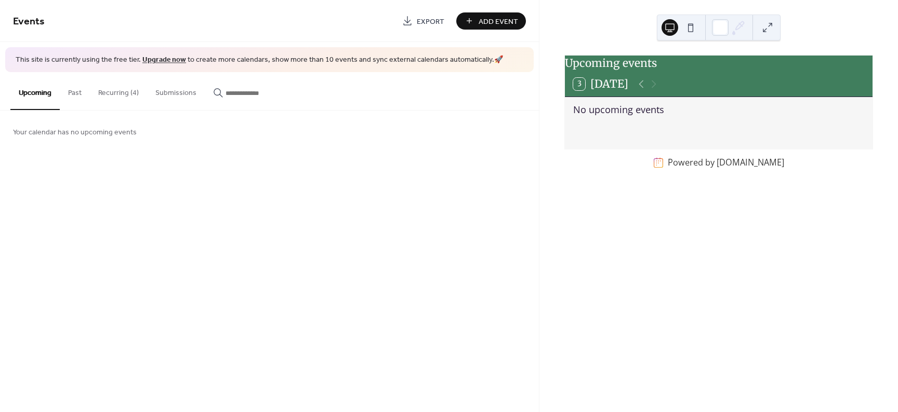
click at [114, 96] on button "Recurring (4)" at bounding box center [118, 90] width 57 height 37
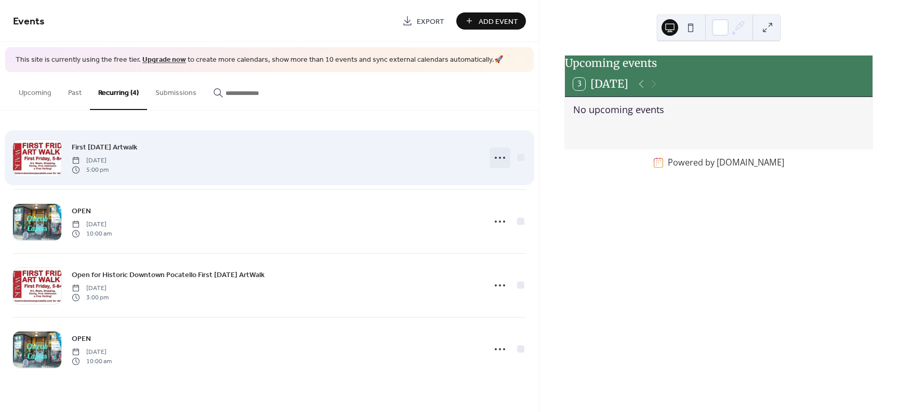
click at [503, 159] on icon at bounding box center [499, 158] width 17 height 17
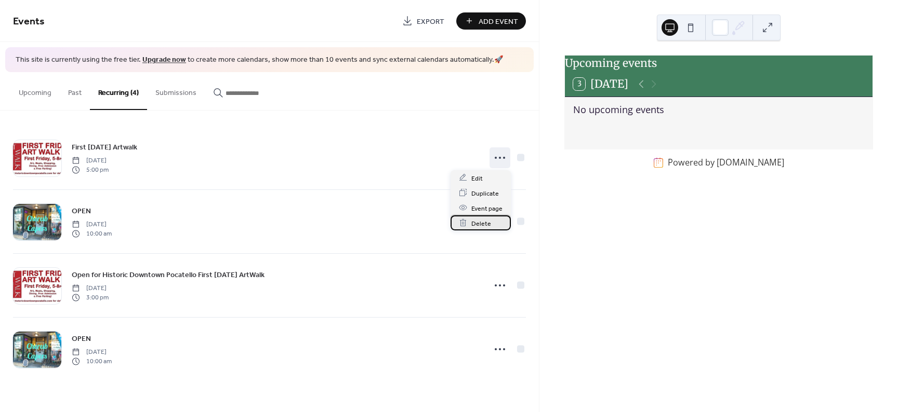
click at [474, 224] on span "Delete" at bounding box center [481, 223] width 20 height 11
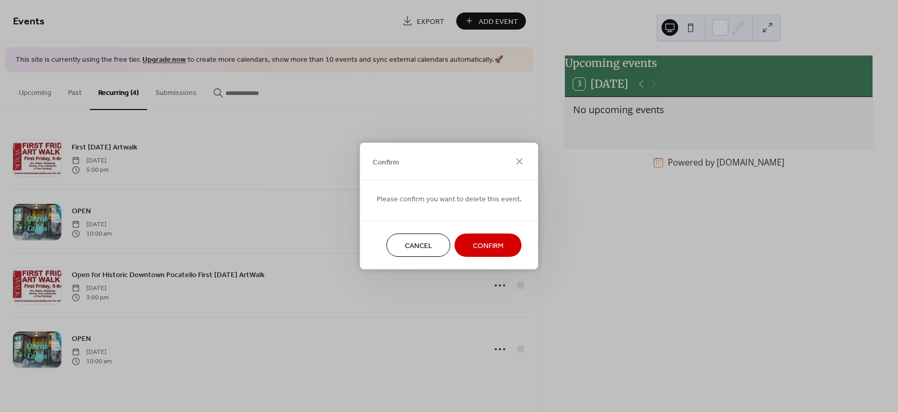
click at [477, 245] on span "Confirm" at bounding box center [488, 246] width 31 height 11
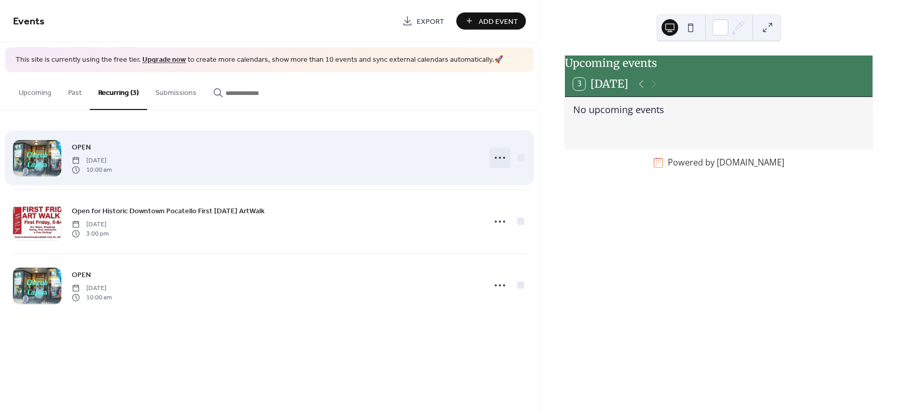
click at [499, 158] on circle at bounding box center [500, 158] width 2 height 2
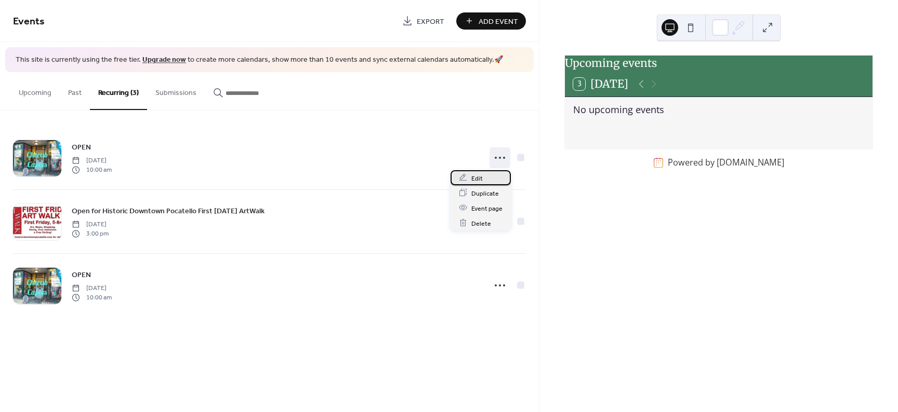
click at [476, 177] on span "Edit" at bounding box center [476, 178] width 11 height 11
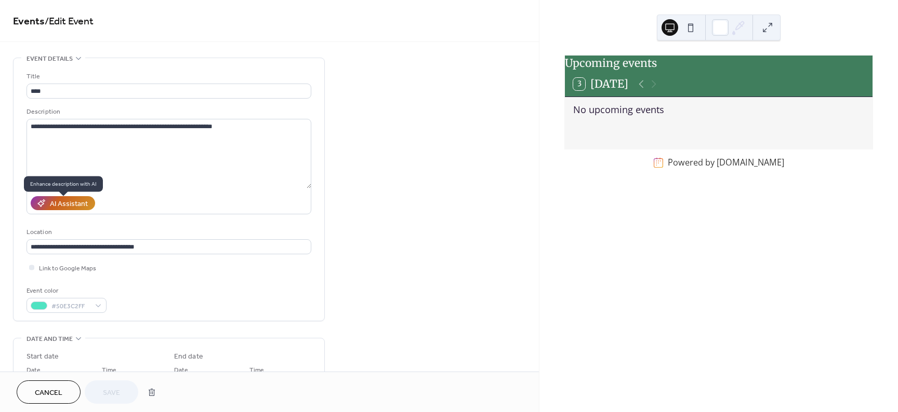
click at [62, 206] on div "AI Assistant" at bounding box center [69, 204] width 38 height 11
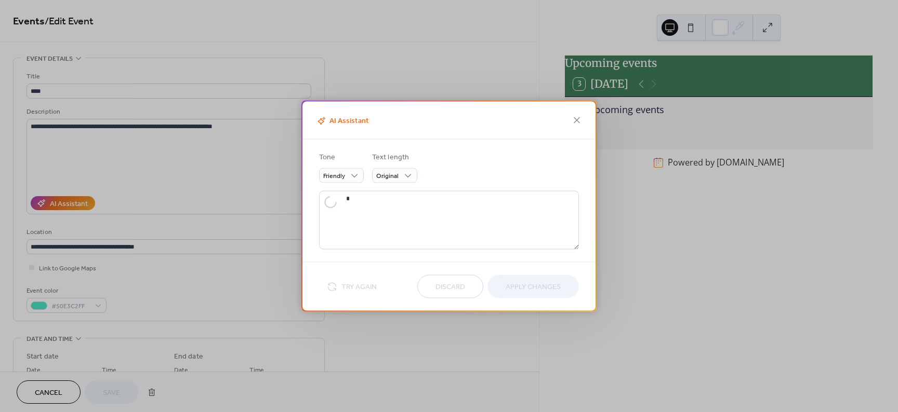
type textarea "**********"
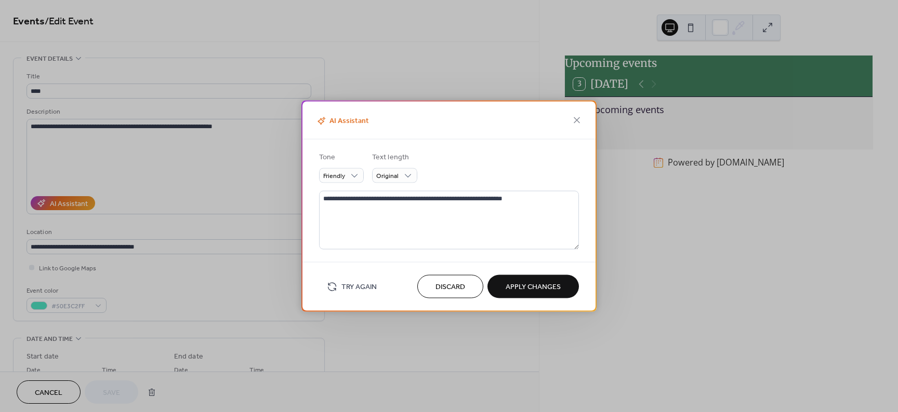
click at [534, 287] on span "Apply Changes" at bounding box center [532, 287] width 55 height 11
type textarea "**********"
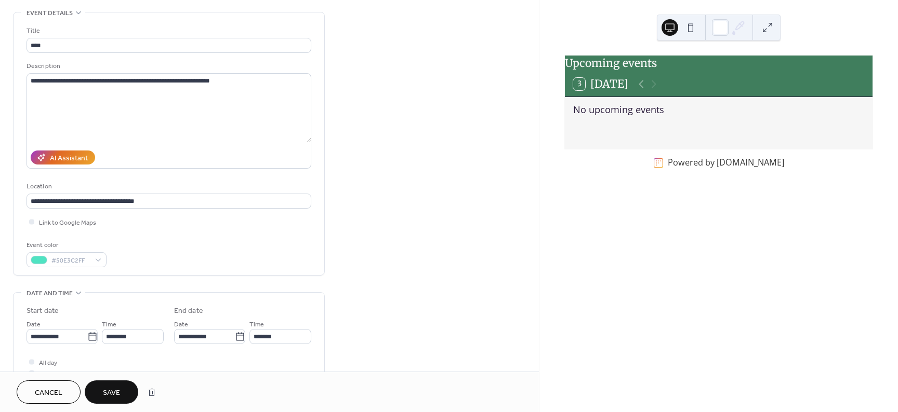
scroll to position [62, 0]
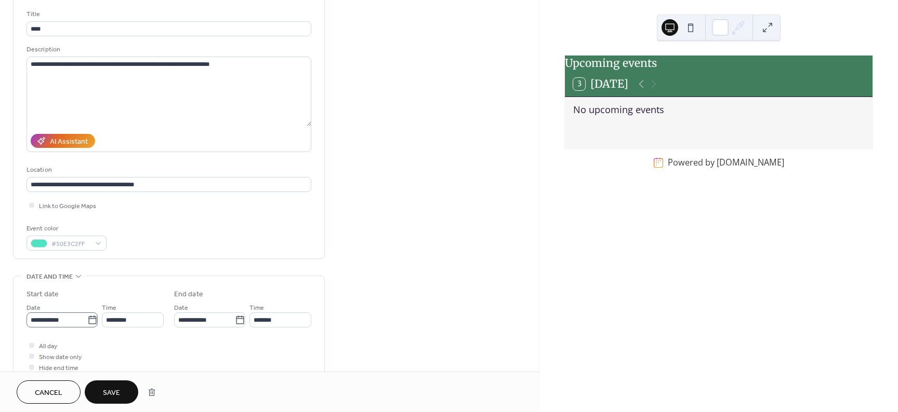
click at [87, 326] on icon at bounding box center [92, 320] width 10 height 10
click at [87, 326] on input "**********" at bounding box center [56, 320] width 61 height 15
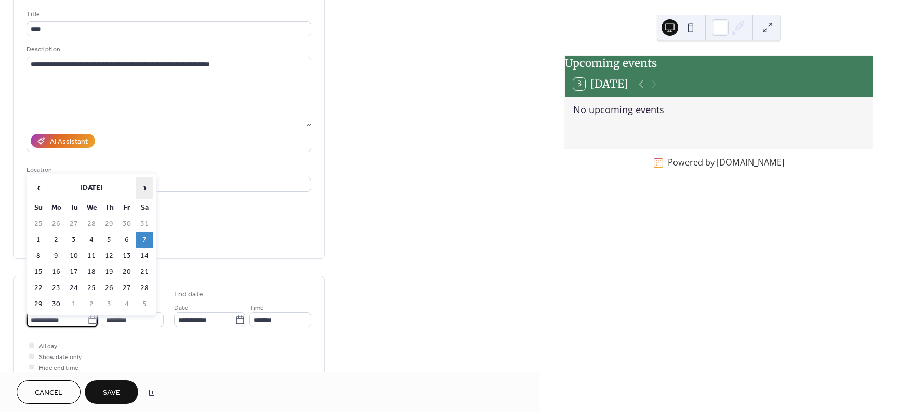
click at [145, 186] on span "›" at bounding box center [145, 188] width 16 height 21
click at [108, 240] on td "9" at bounding box center [109, 240] width 17 height 15
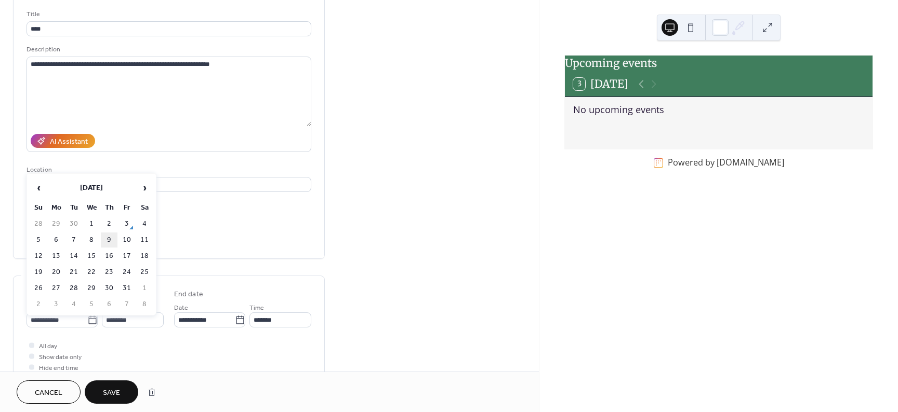
type input "**********"
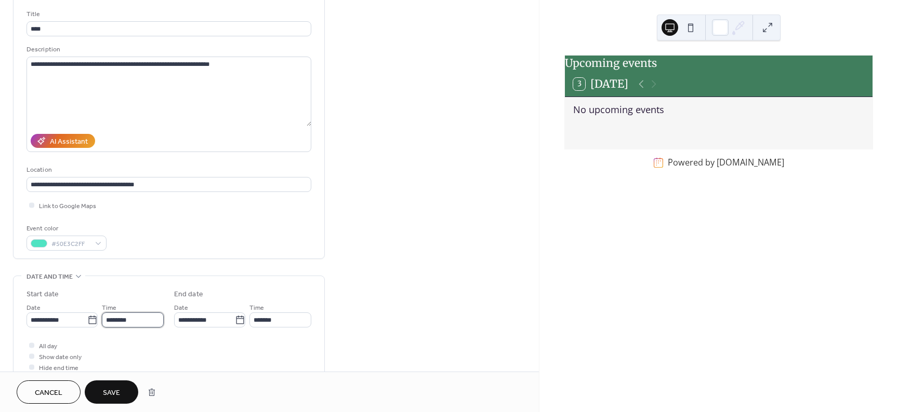
click at [146, 327] on input "********" at bounding box center [133, 320] width 62 height 15
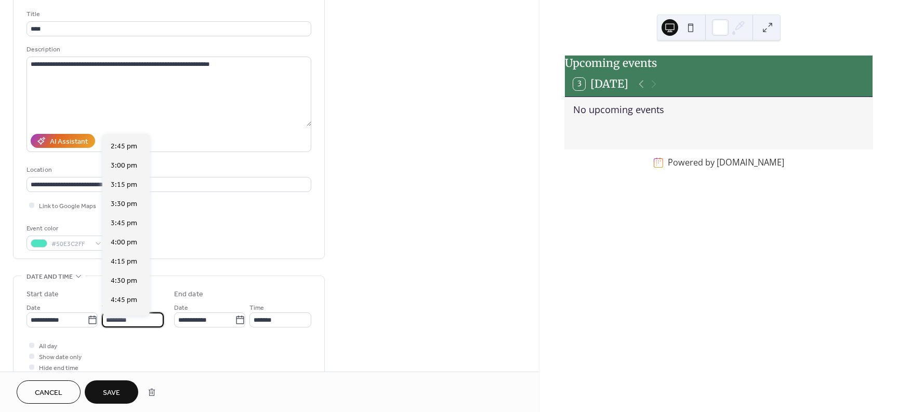
scroll to position [1143, 0]
click at [116, 195] on span "3:30 pm" at bounding box center [124, 193] width 26 height 11
type input "*******"
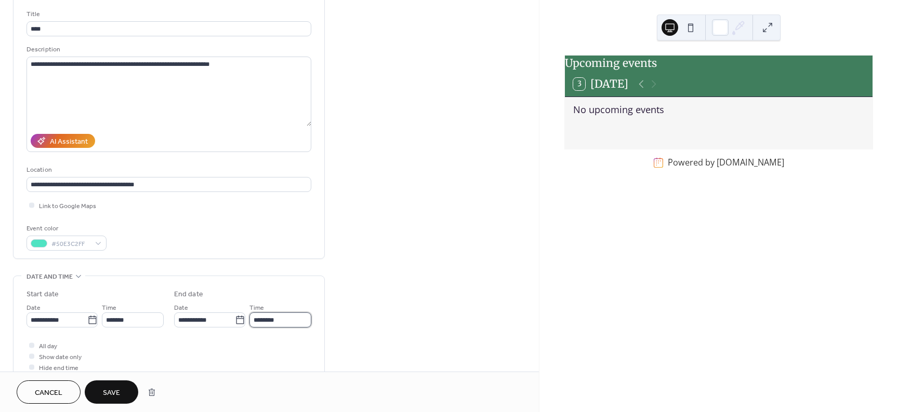
click at [291, 326] on input "********" at bounding box center [280, 320] width 62 height 15
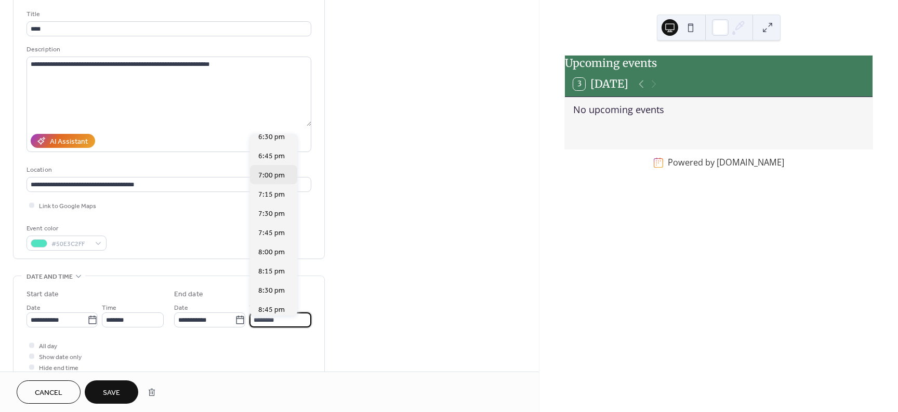
scroll to position [125, 0]
click at [272, 153] on span "5:30 pm" at bounding box center [271, 154] width 26 height 11
type input "*******"
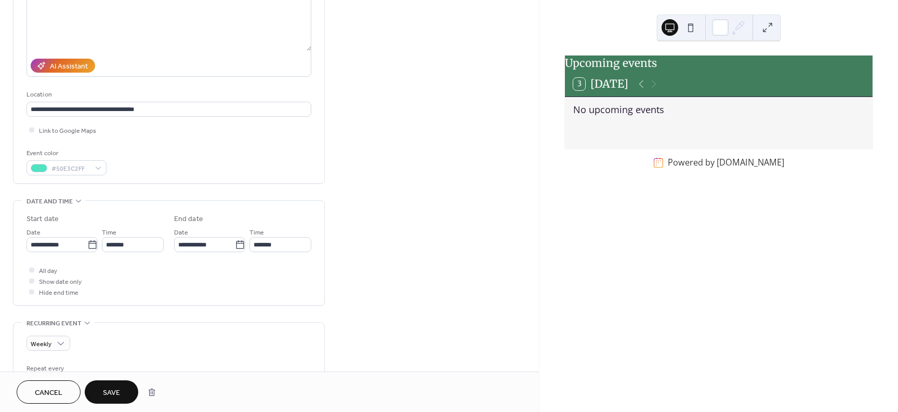
scroll to position [156, 0]
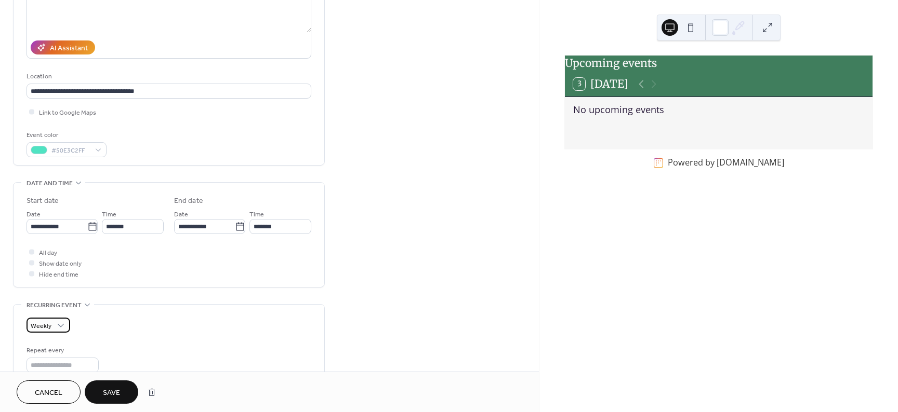
click at [54, 330] on div "Weekly" at bounding box center [48, 325] width 44 height 15
click at [62, 294] on div "Weekly" at bounding box center [56, 293] width 61 height 19
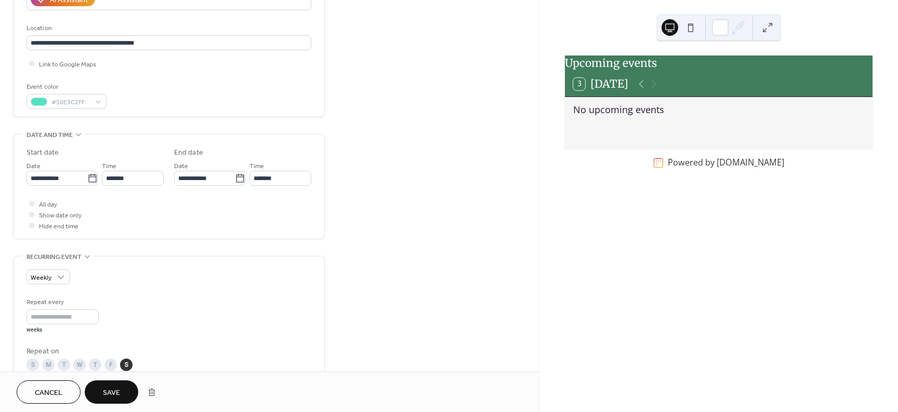
scroll to position [218, 0]
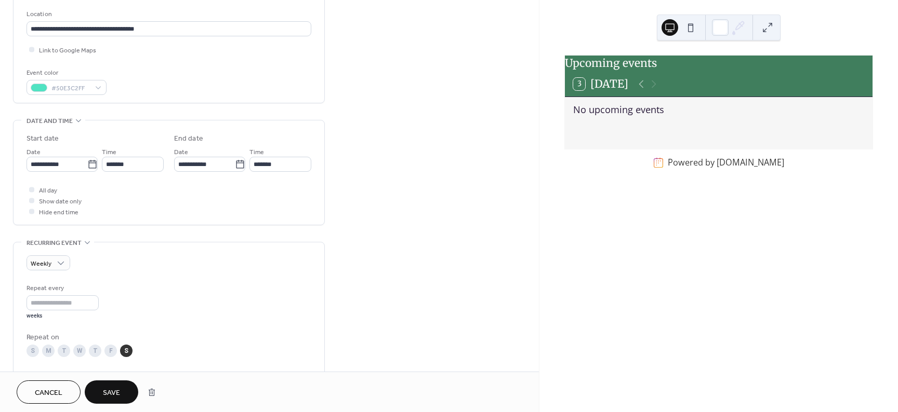
click at [91, 357] on div "T" at bounding box center [95, 351] width 12 height 12
click at [111, 355] on div "F" at bounding box center [110, 351] width 12 height 12
click at [129, 356] on div "S" at bounding box center [126, 351] width 12 height 12
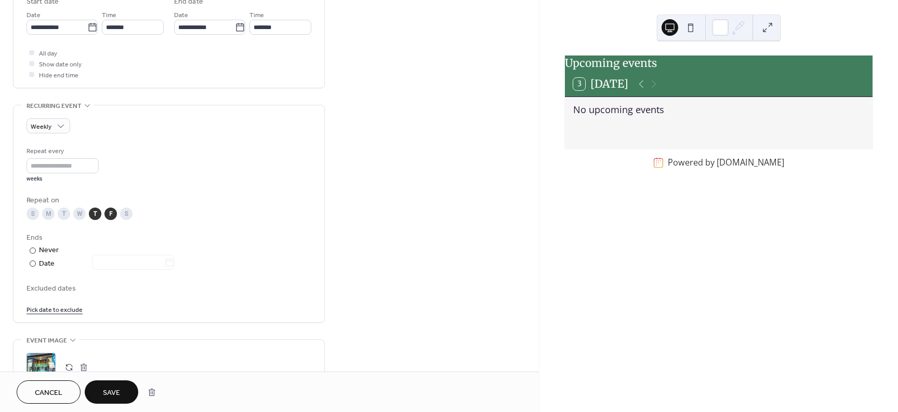
scroll to position [374, 0]
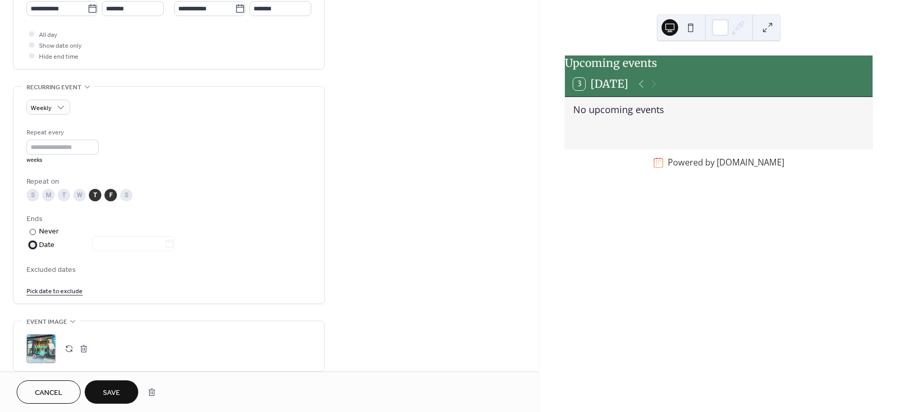
click at [33, 248] on div at bounding box center [33, 245] width 6 height 6
click at [175, 246] on icon at bounding box center [169, 244] width 10 height 10
click at [164, 246] on input "text" at bounding box center [128, 243] width 72 height 15
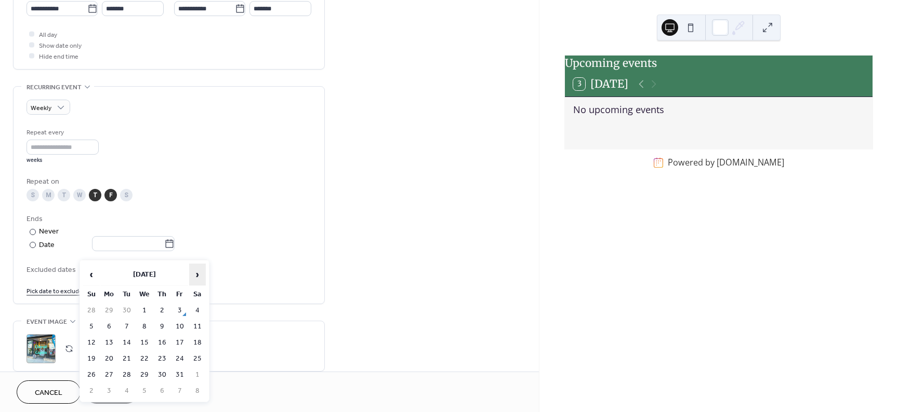
click at [190, 276] on span "›" at bounding box center [198, 274] width 16 height 21
click at [93, 273] on span "‹" at bounding box center [92, 274] width 16 height 21
click at [180, 344] on td "17" at bounding box center [179, 343] width 17 height 15
type input "**********"
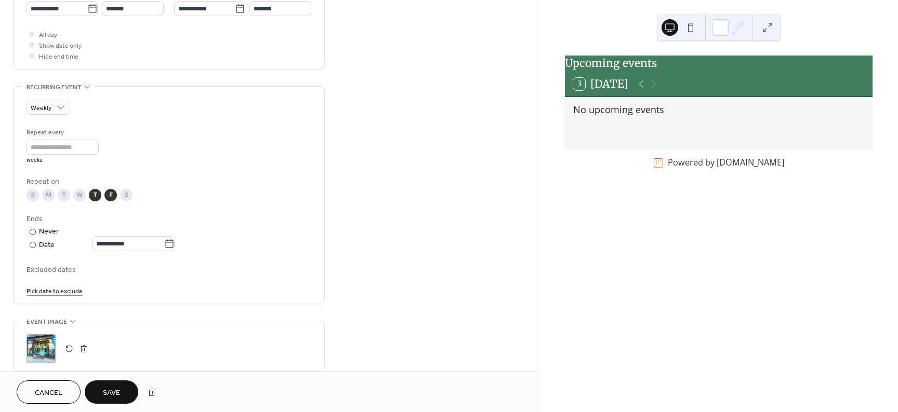
click at [109, 391] on span "Save" at bounding box center [111, 393] width 17 height 11
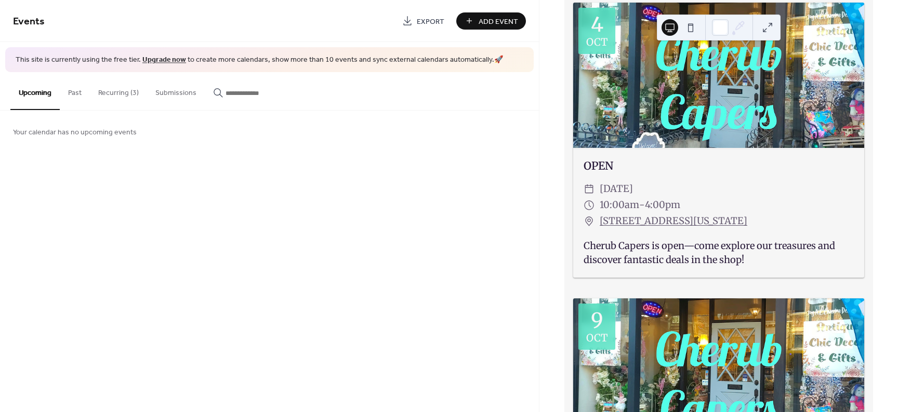
scroll to position [421, 0]
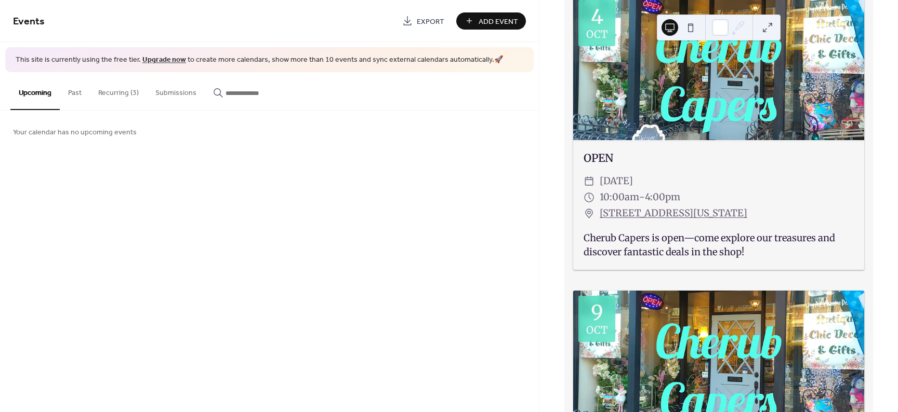
click at [118, 93] on button "Recurring (3)" at bounding box center [118, 90] width 57 height 37
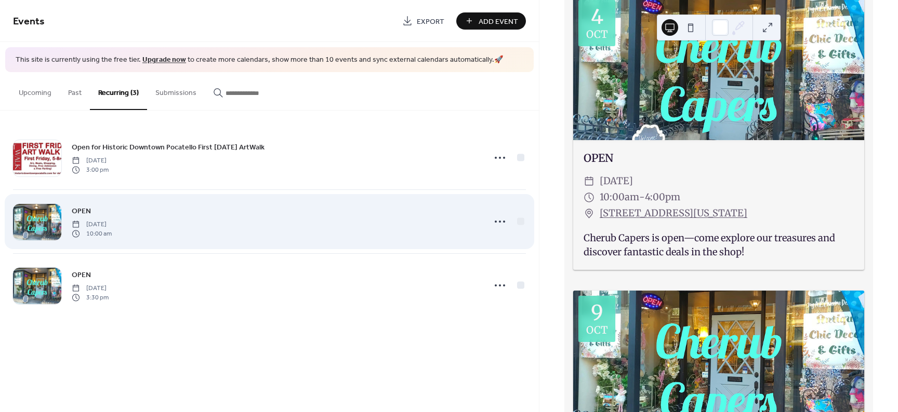
click at [100, 221] on span "Saturday, October 4, 2025" at bounding box center [92, 224] width 40 height 9
click at [491, 224] on icon at bounding box center [499, 222] width 17 height 17
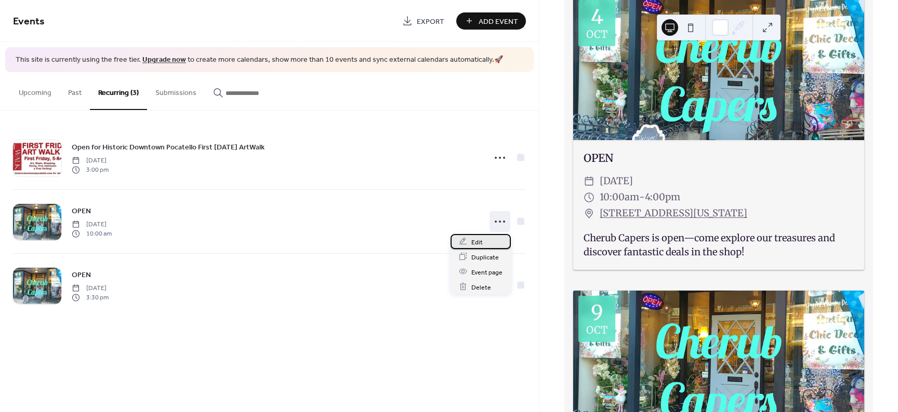
click at [477, 243] on span "Edit" at bounding box center [476, 242] width 11 height 11
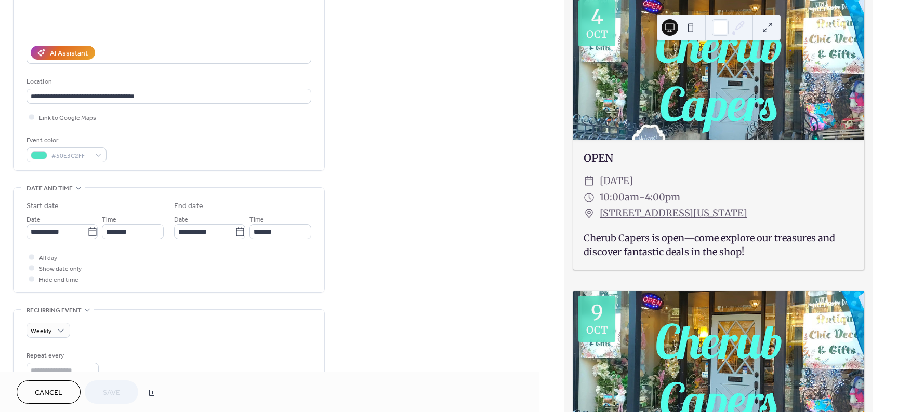
scroll to position [156, 0]
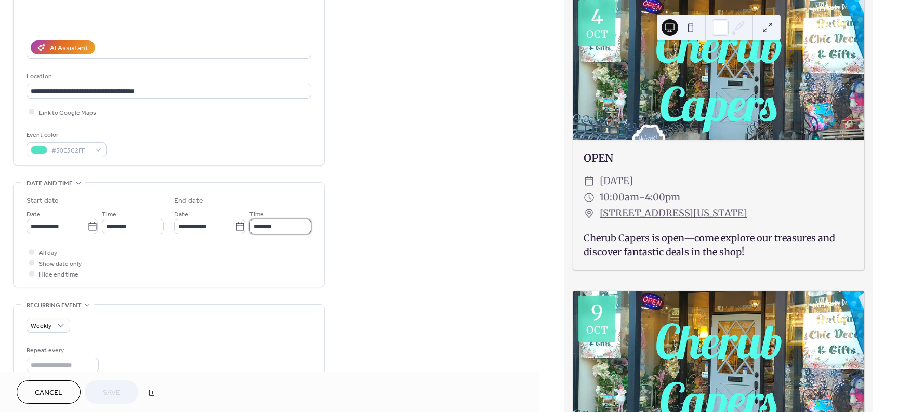
click at [272, 233] on input "*******" at bounding box center [280, 226] width 62 height 15
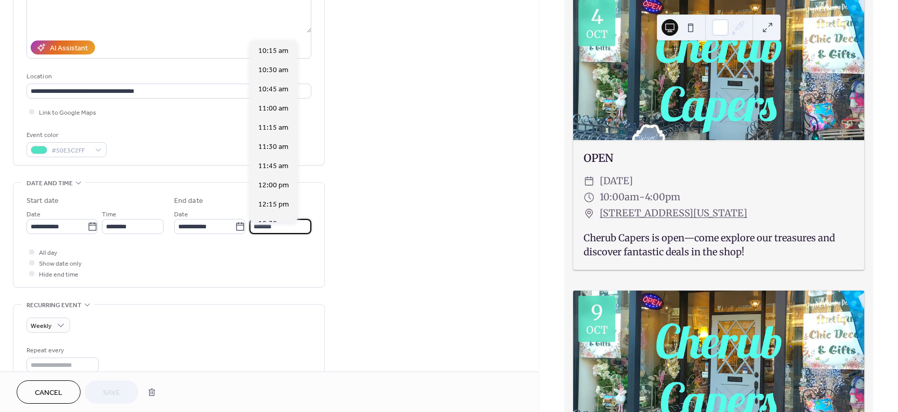
scroll to position [442, 0]
click at [265, 87] on span "4:30 pm" at bounding box center [271, 89] width 26 height 11
type input "*******"
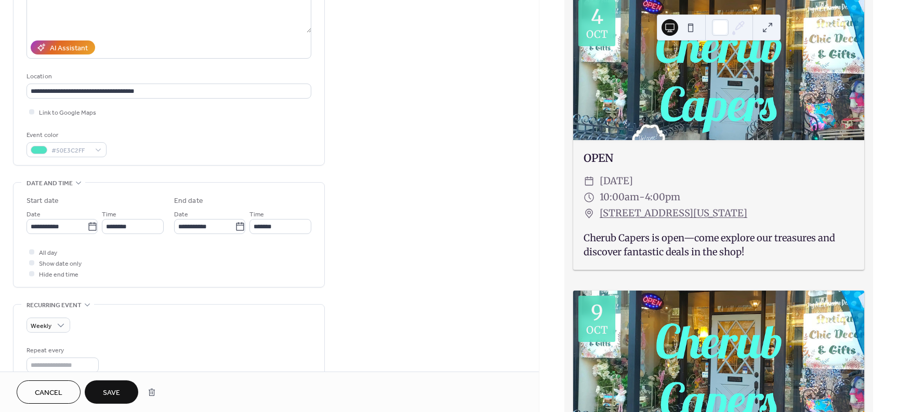
click at [358, 253] on div "**********" at bounding box center [269, 332] width 539 height 860
click at [109, 389] on span "Save" at bounding box center [111, 393] width 17 height 11
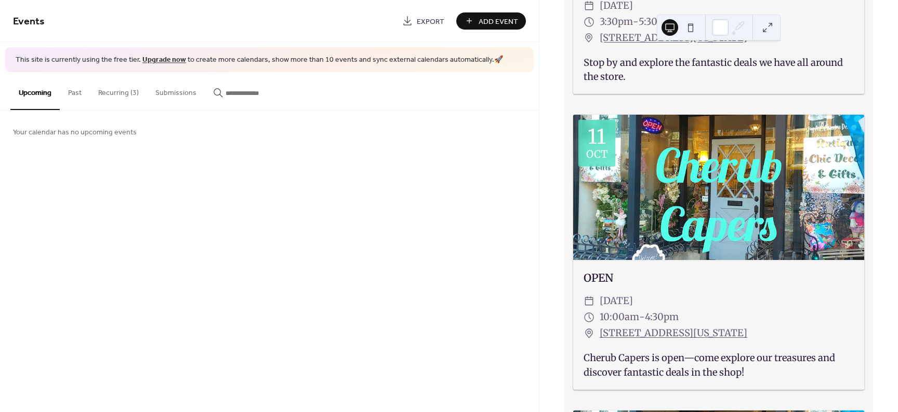
scroll to position [1231, 0]
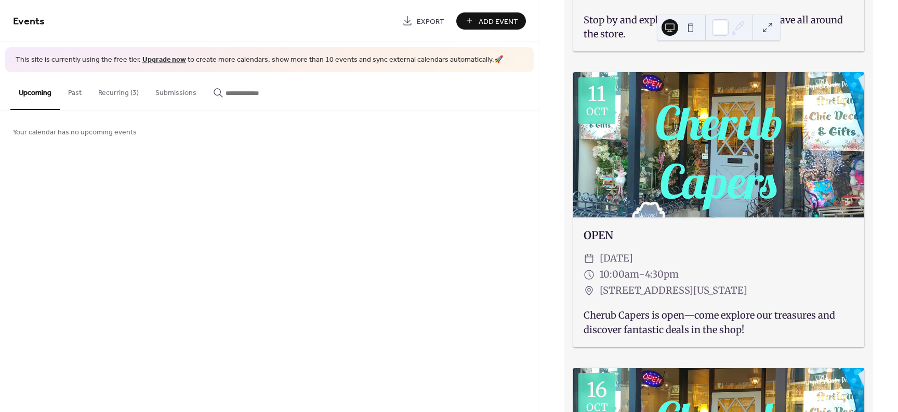
click at [690, 26] on button at bounding box center [690, 27] width 17 height 17
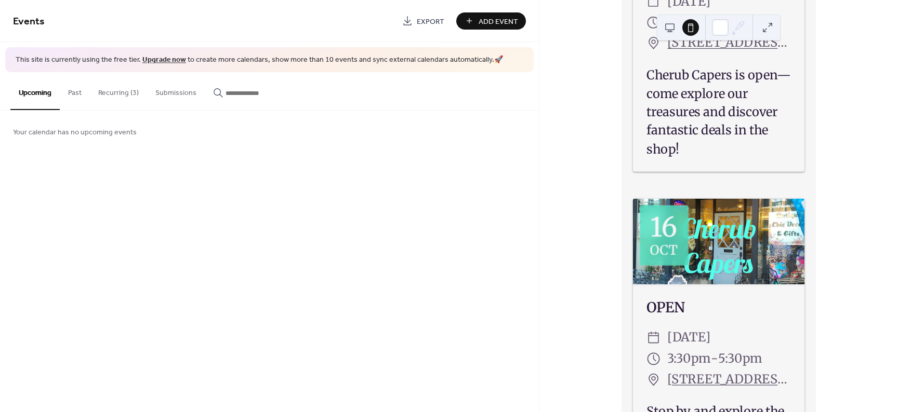
scroll to position [1590, 0]
